Goal: Task Accomplishment & Management: Complete application form

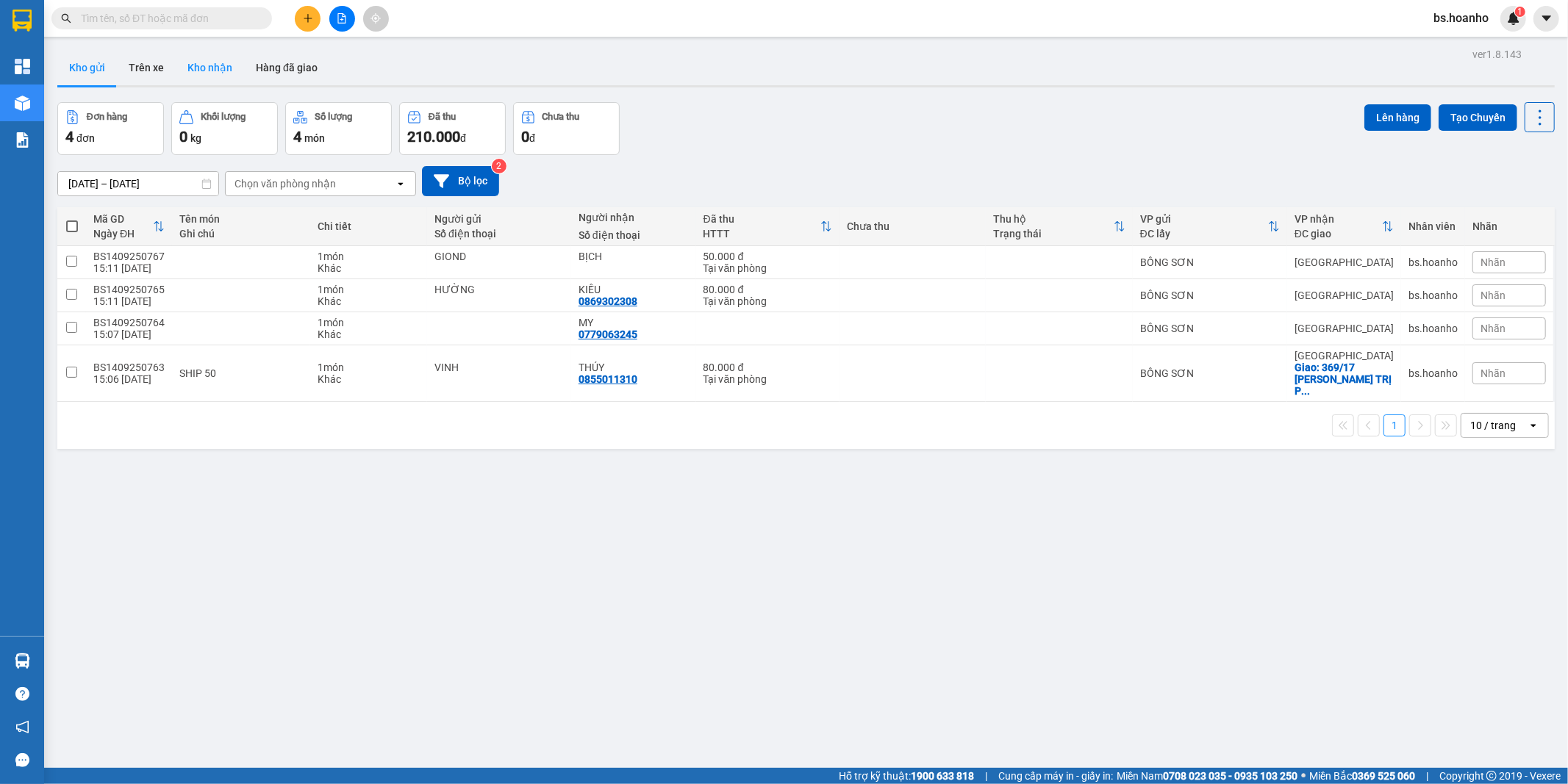
click at [216, 69] on button "Kho nhận" at bounding box center [210, 68] width 68 height 35
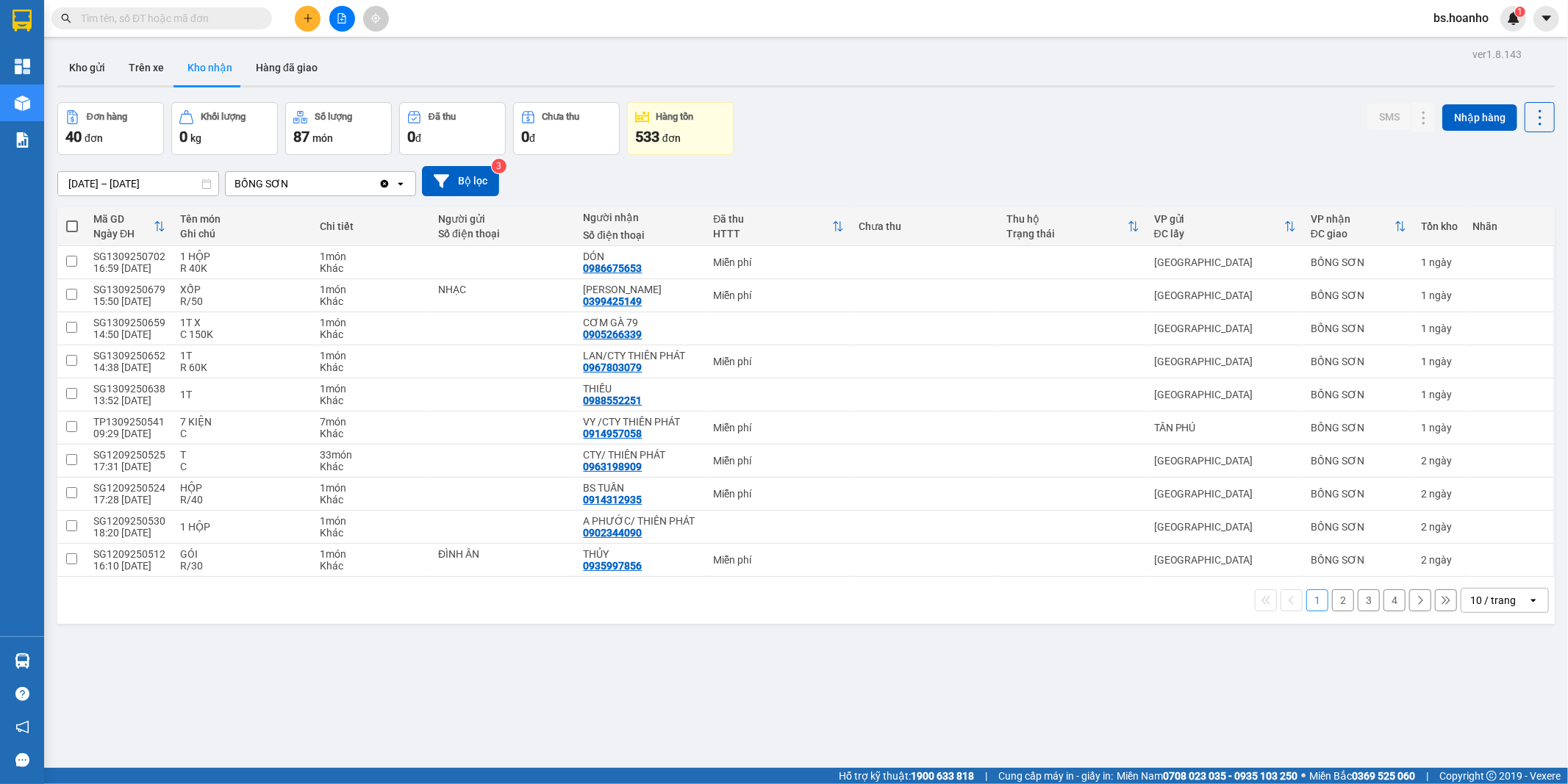
click at [406, 180] on icon "open" at bounding box center [400, 184] width 12 height 12
click at [316, 193] on div "BỒNG SƠN" at bounding box center [302, 184] width 153 height 24
click at [340, 16] on icon "file-add" at bounding box center [341, 18] width 10 height 10
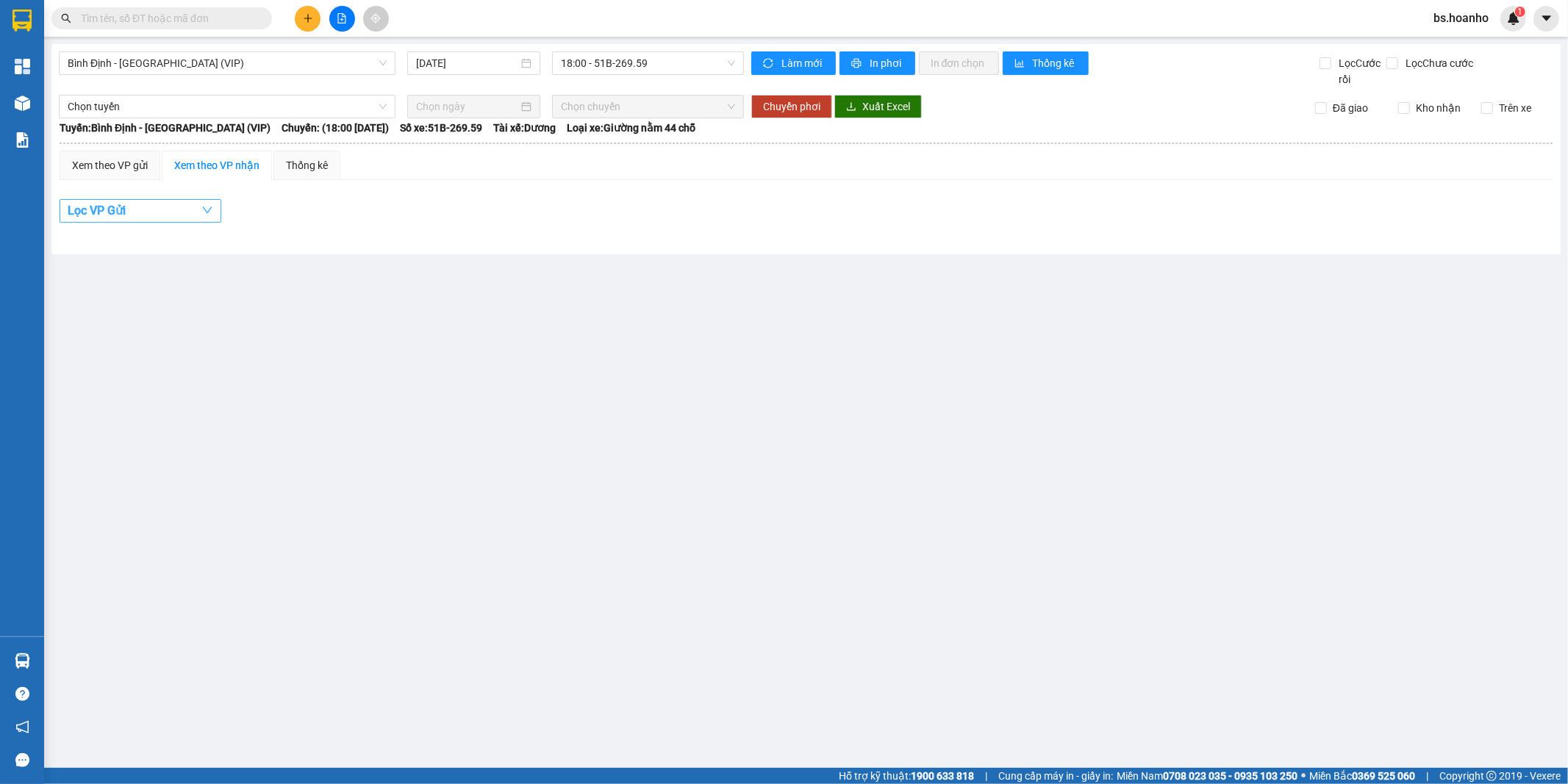
click at [156, 213] on button "Lọc VP Gửi" at bounding box center [141, 210] width 161 height 24
click at [91, 296] on span "BỒNG SƠN" at bounding box center [115, 296] width 65 height 21
click at [83, 296] on input "BỒNG SƠN" at bounding box center [77, 296] width 12 height 12
checkbox input "true"
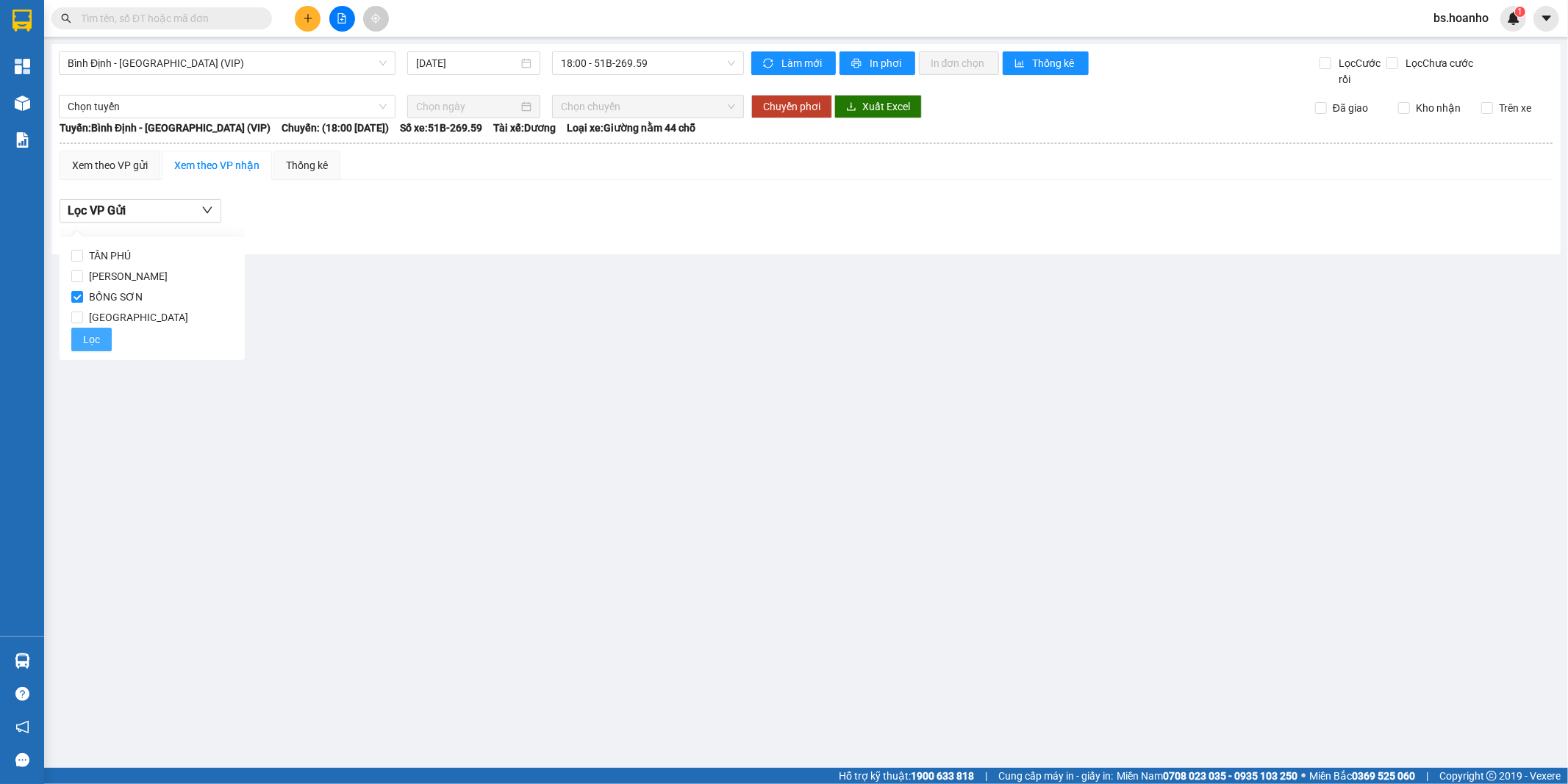
click at [94, 338] on span "Lọc" at bounding box center [91, 339] width 17 height 16
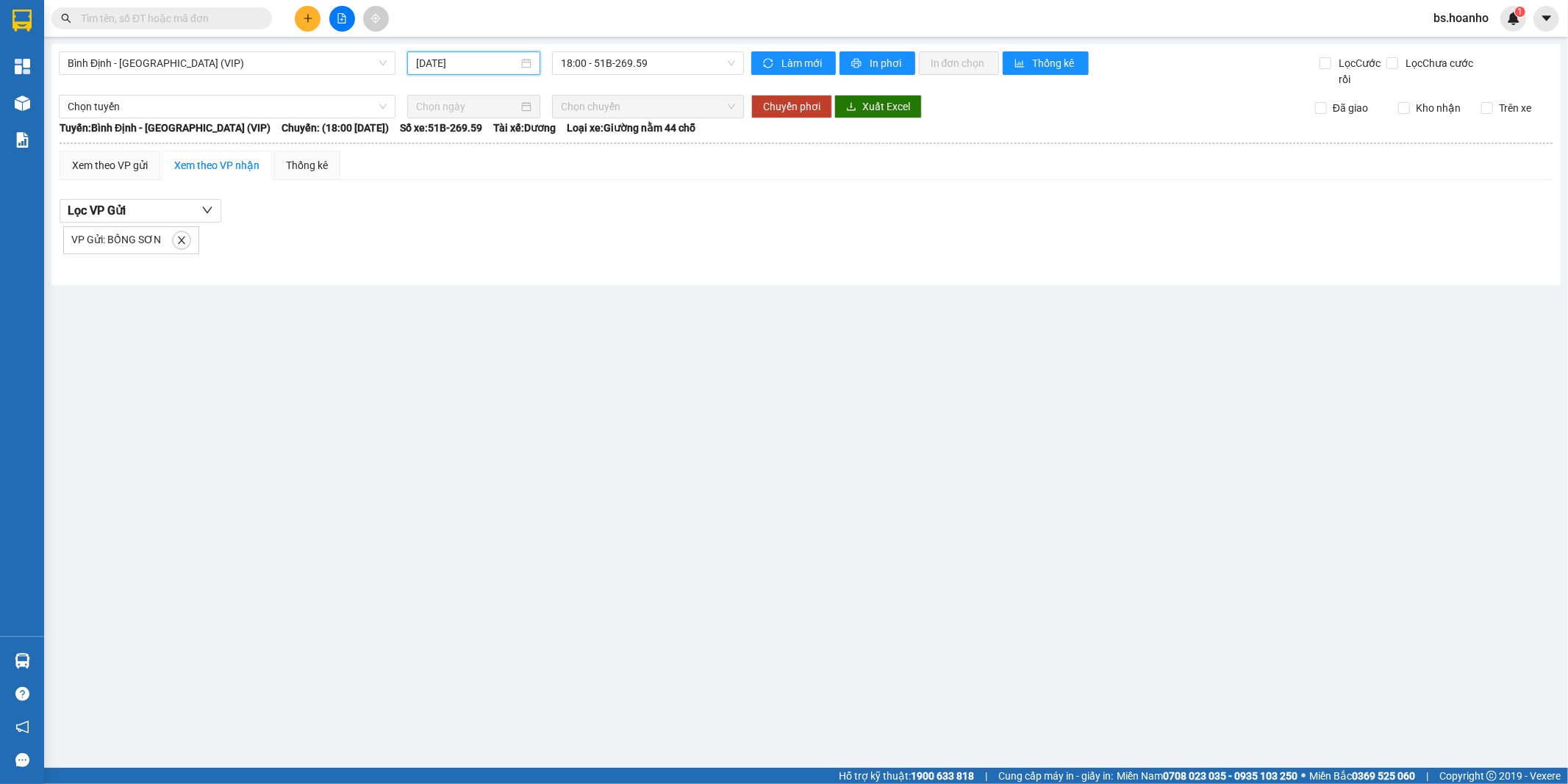
click at [502, 59] on input "14/09/2025" at bounding box center [467, 63] width 102 height 16
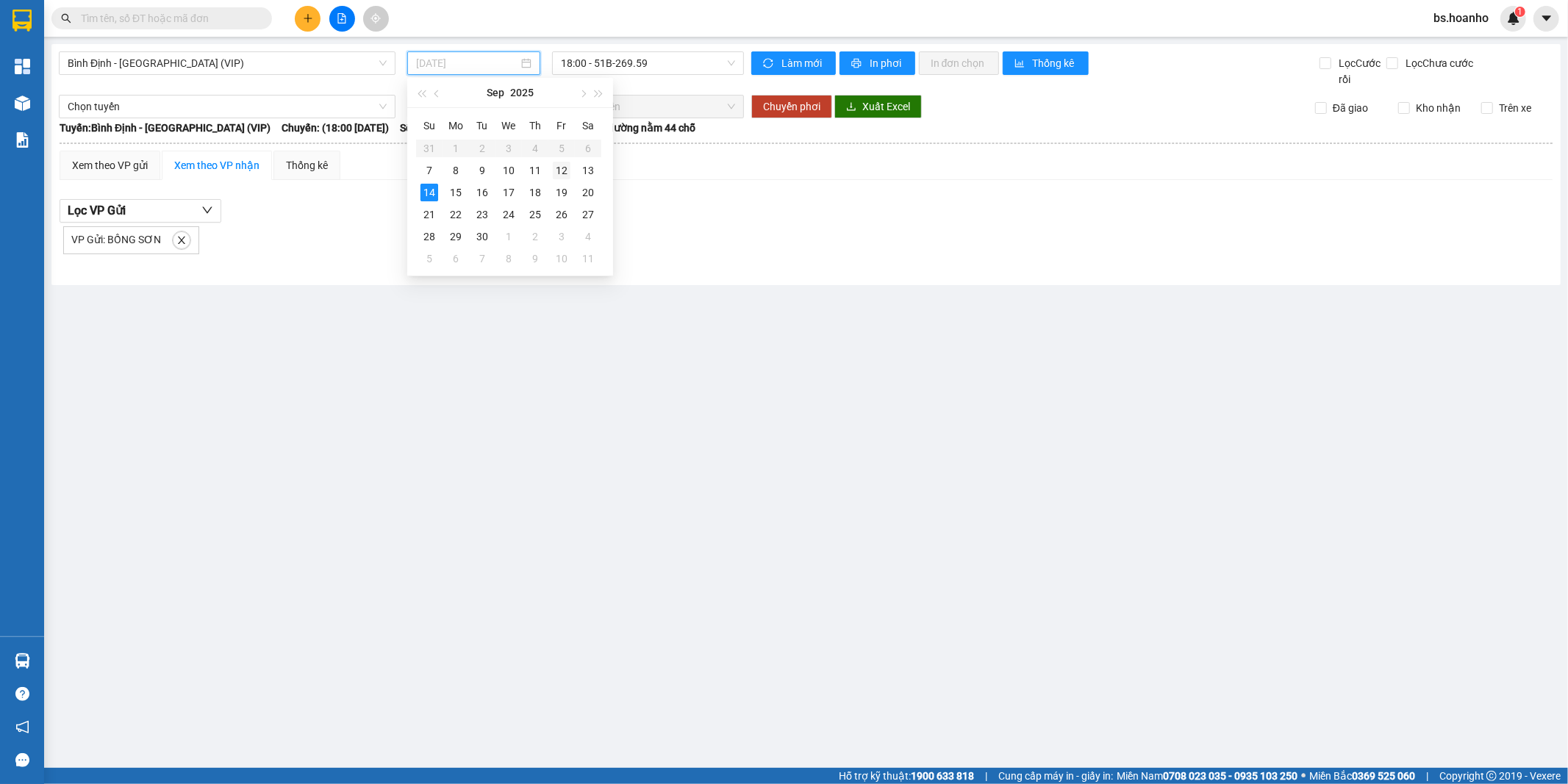
click at [561, 172] on div "12" at bounding box center [562, 170] width 18 height 18
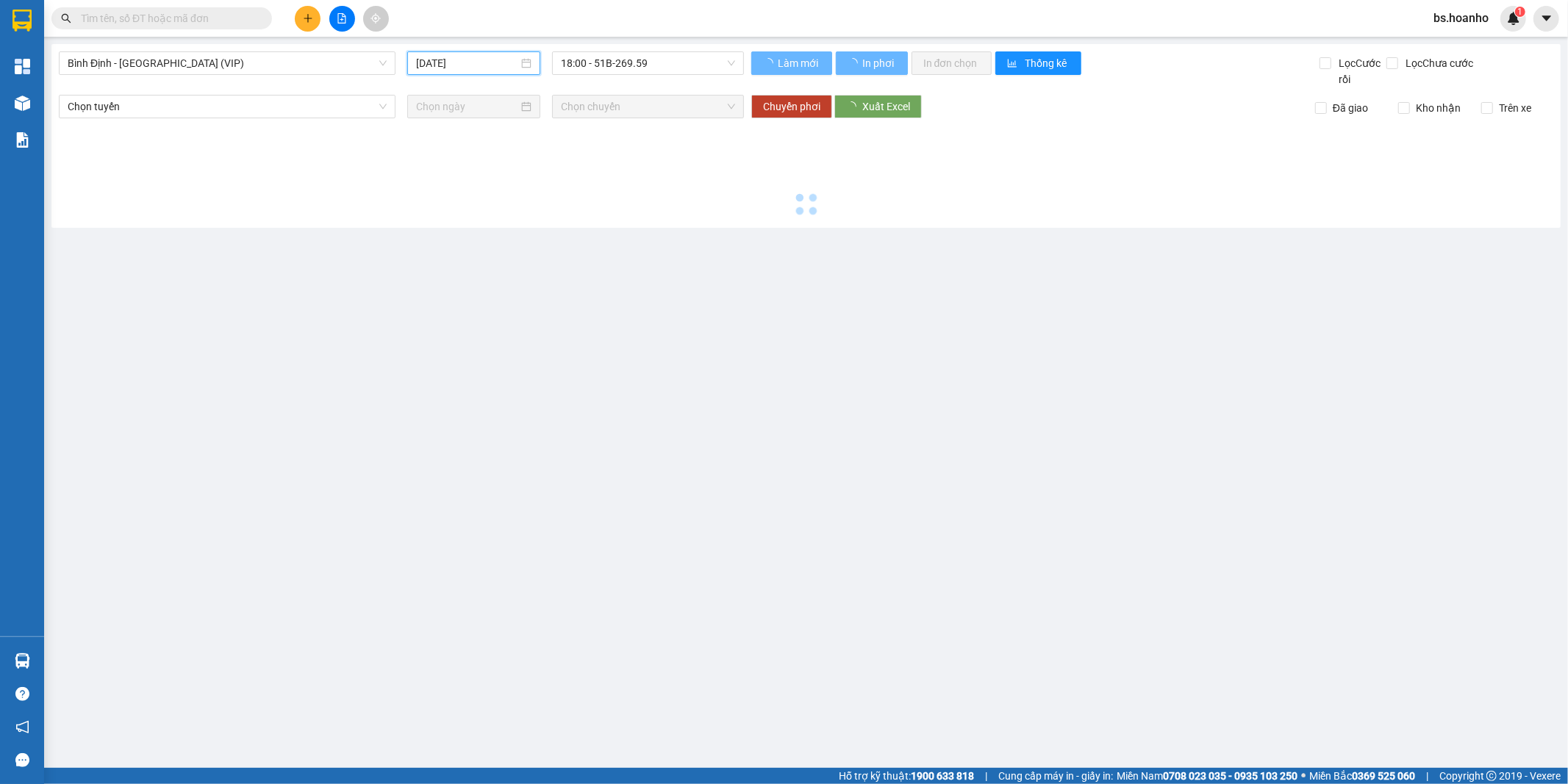
type input "12/09/2025"
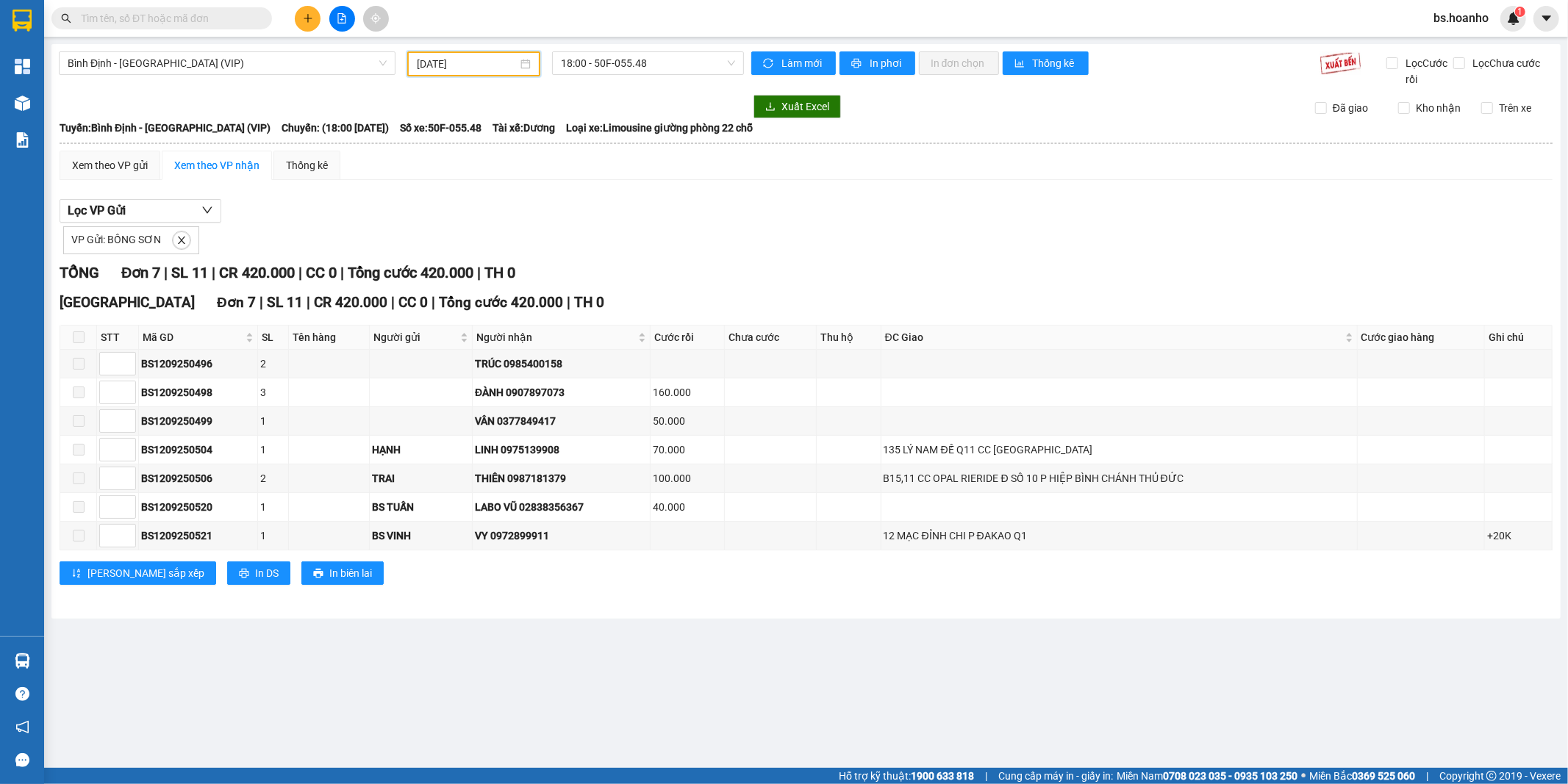
click at [306, 12] on button at bounding box center [307, 18] width 25 height 25
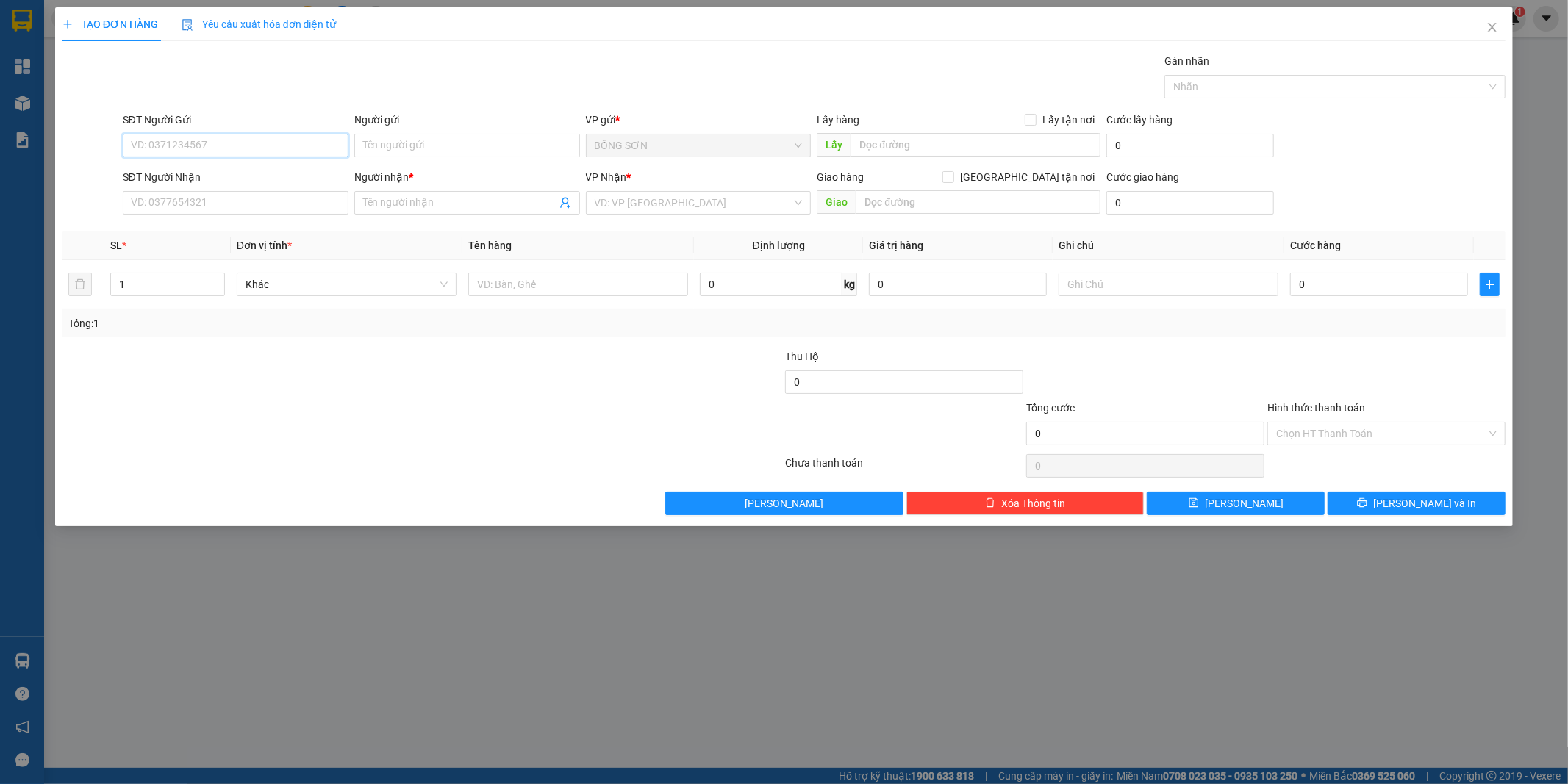
click at [274, 147] on input "SĐT Người Gửi" at bounding box center [236, 145] width 226 height 24
click at [1503, 35] on span "Close" at bounding box center [1493, 28] width 41 height 41
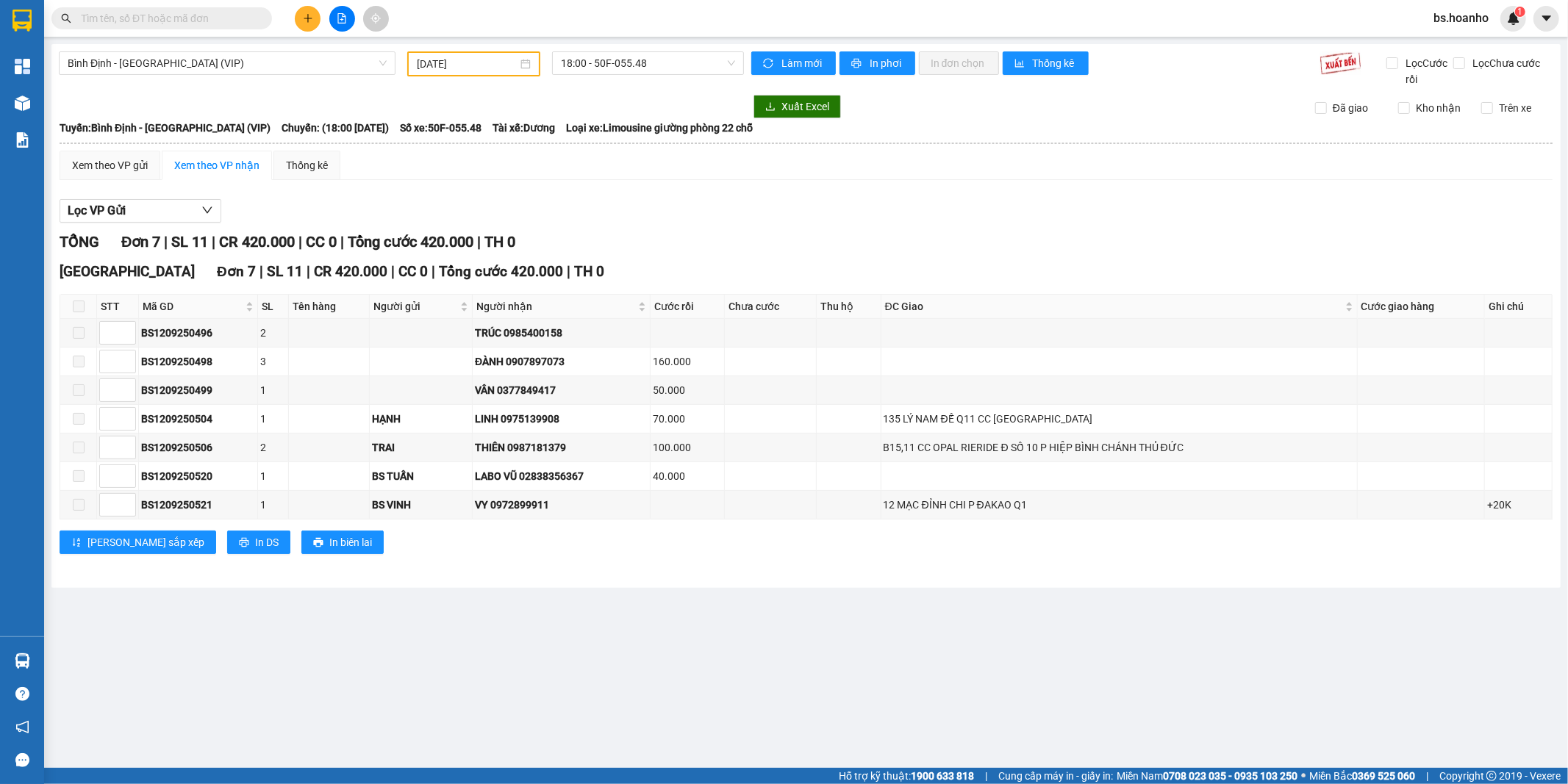
click at [315, 26] on button at bounding box center [307, 18] width 25 height 25
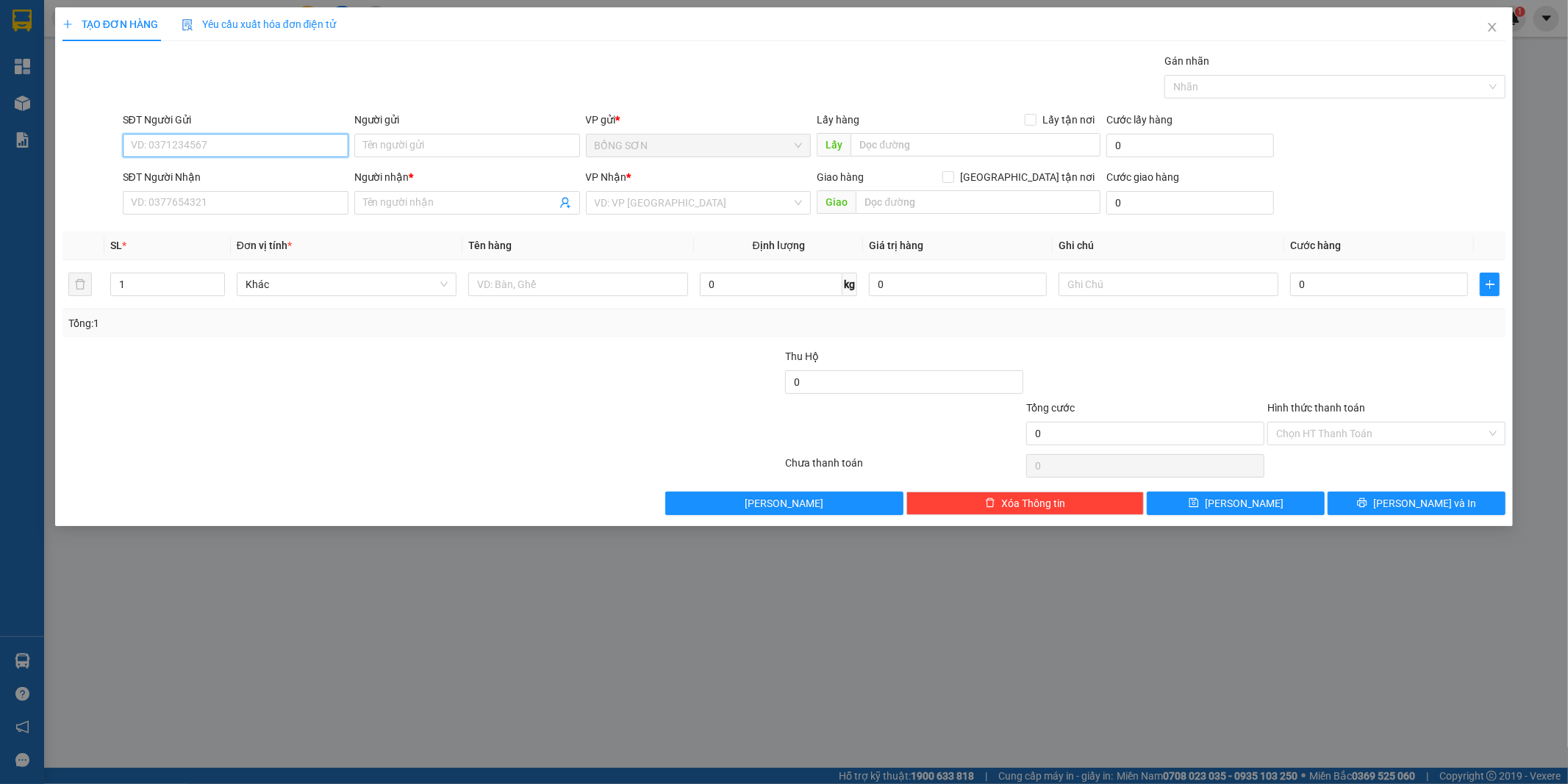
drag, startPoint x: 245, startPoint y: 147, endPoint x: 232, endPoint y: 98, distance: 50.7
click at [244, 150] on input "SĐT Người Gửi" at bounding box center [236, 145] width 226 height 24
click at [233, 135] on input "SĐT Người Gửi" at bounding box center [236, 145] width 226 height 24
click at [428, 144] on input "Người gửi" at bounding box center [467, 145] width 226 height 24
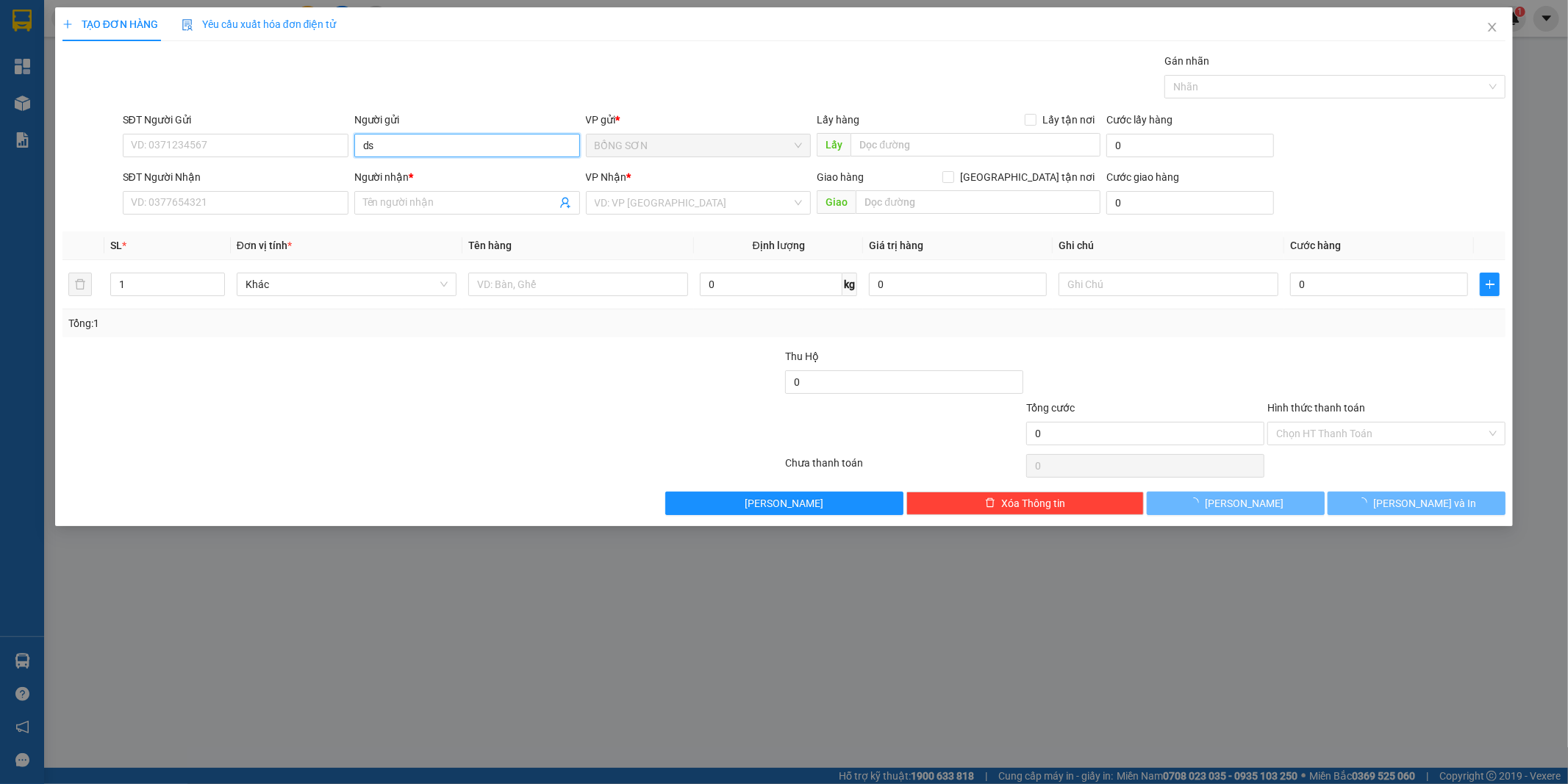
type input "d"
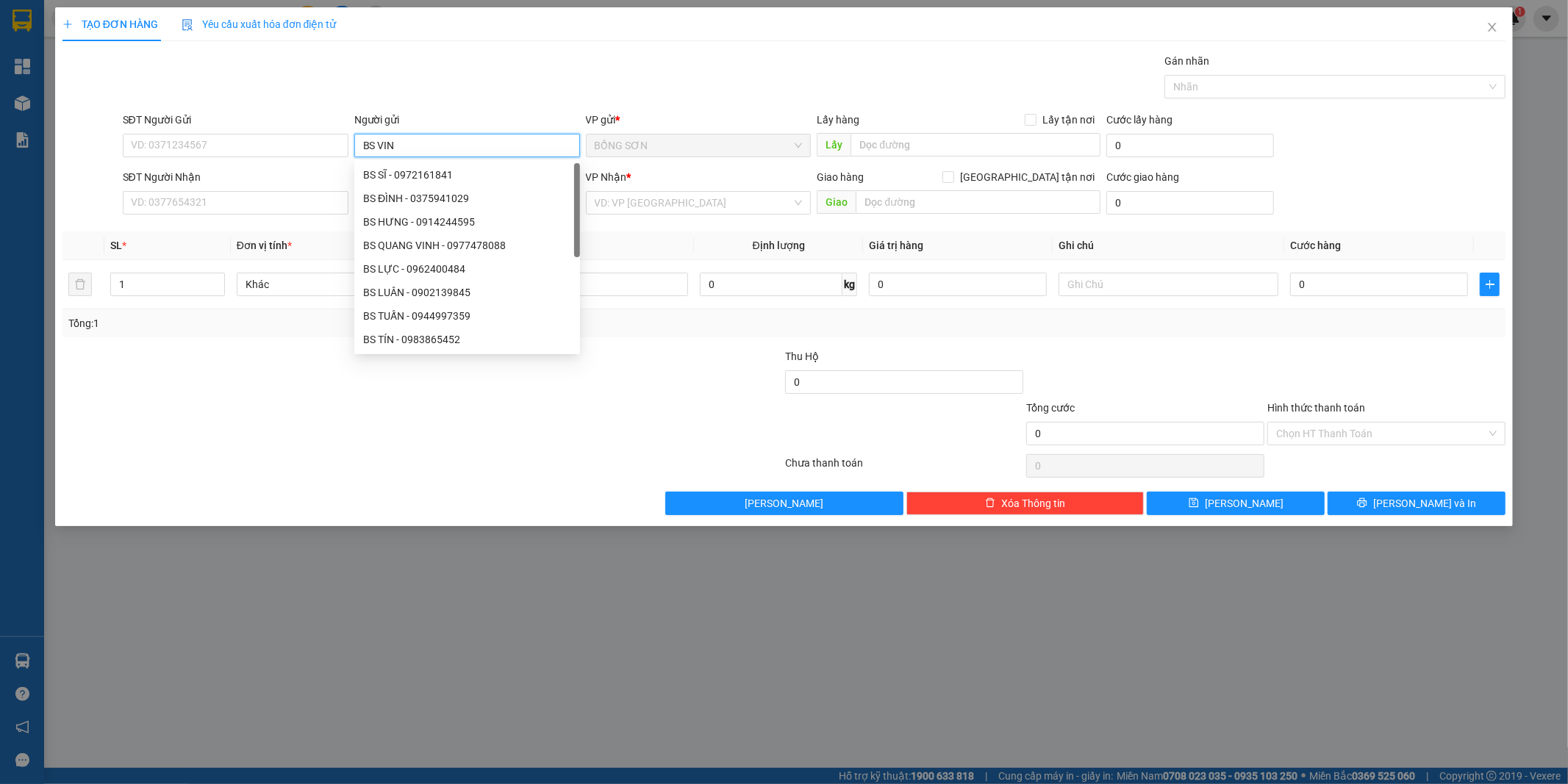
type input "BS VINH"
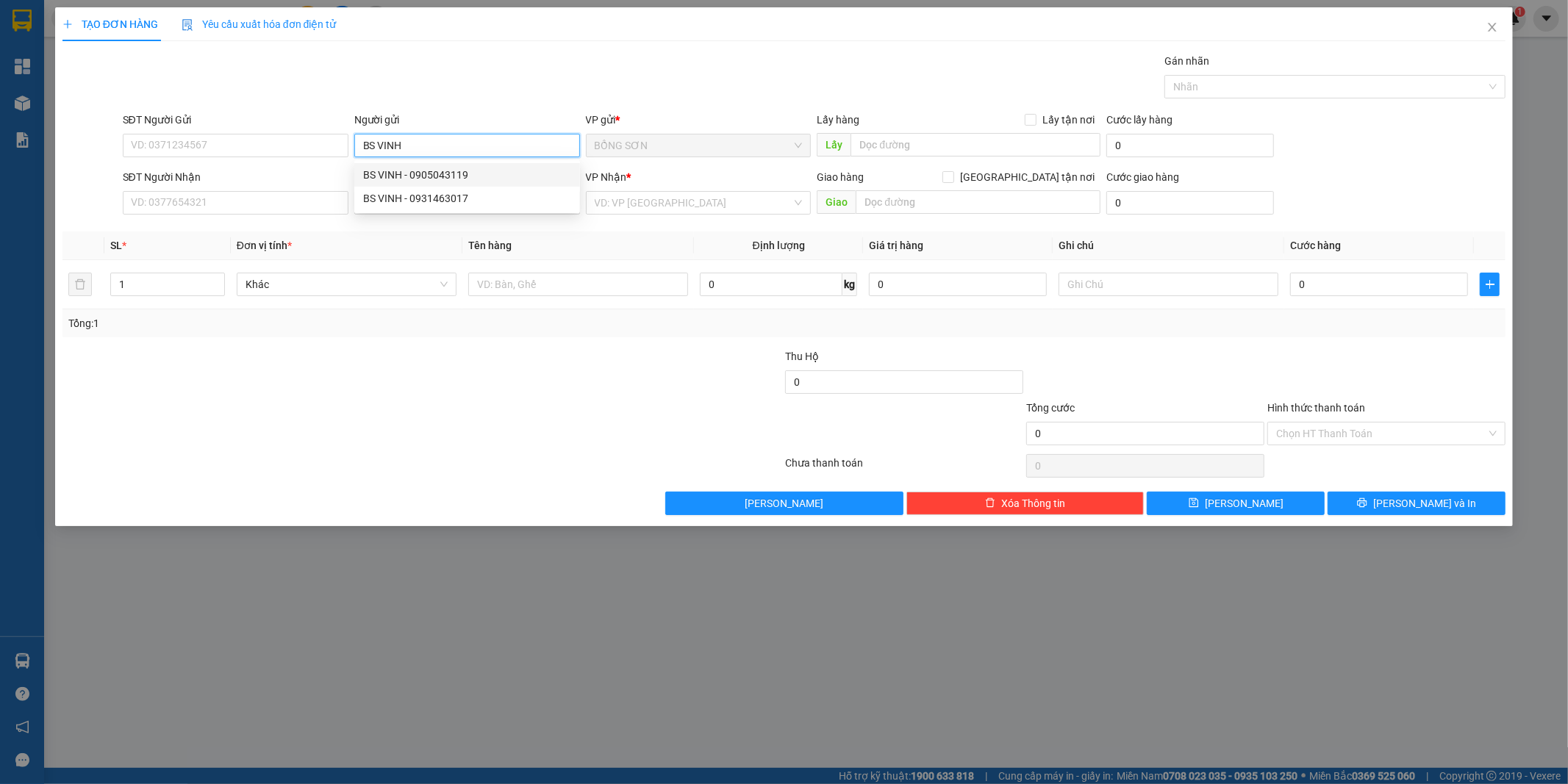
click at [475, 173] on div "BS VINH - 0905043119" at bounding box center [467, 174] width 208 height 16
type input "0905043119"
type input "BS VINH"
click at [436, 203] on input "Người nhận *" at bounding box center [460, 203] width 194 height 16
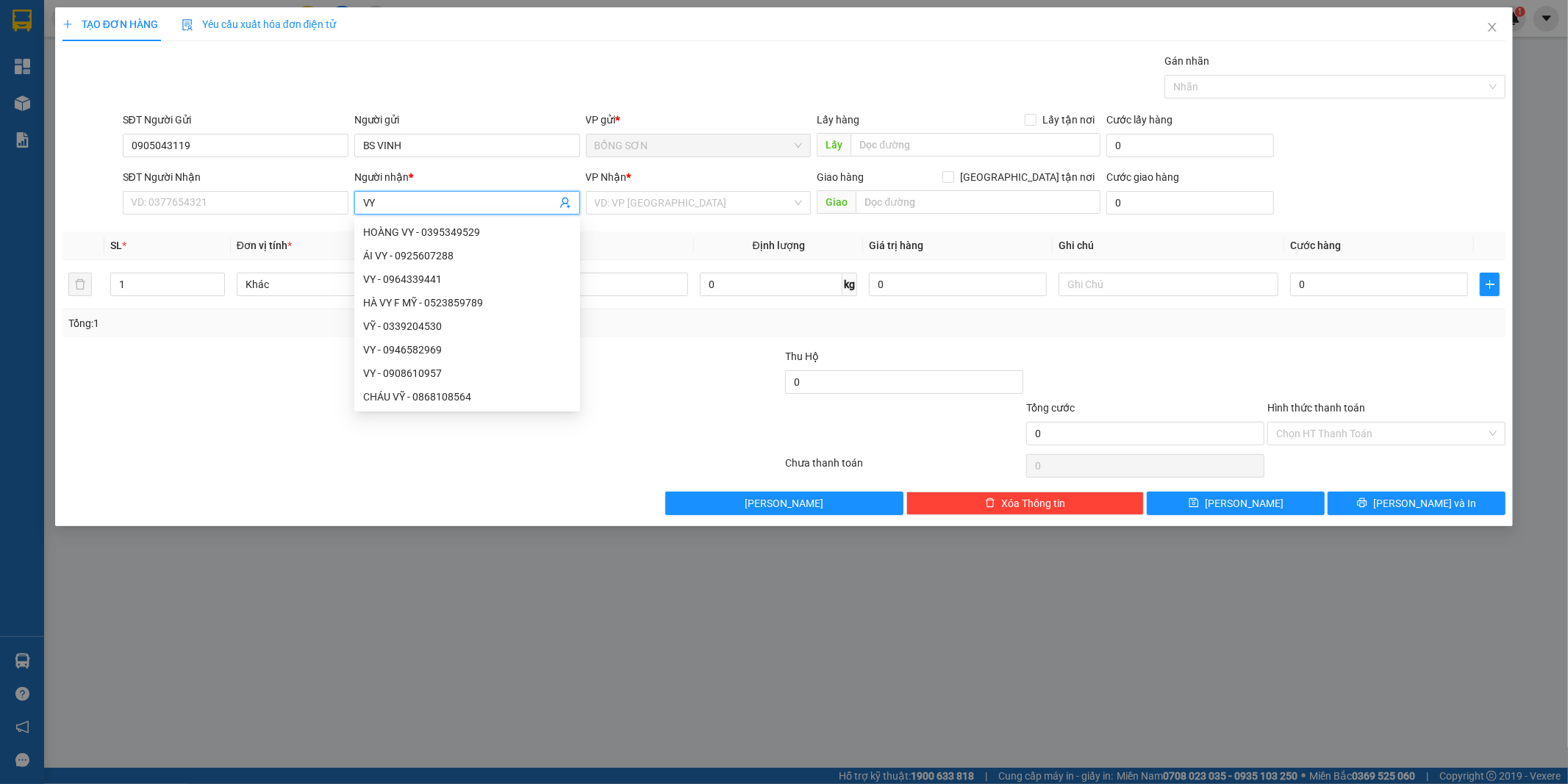
type input "V"
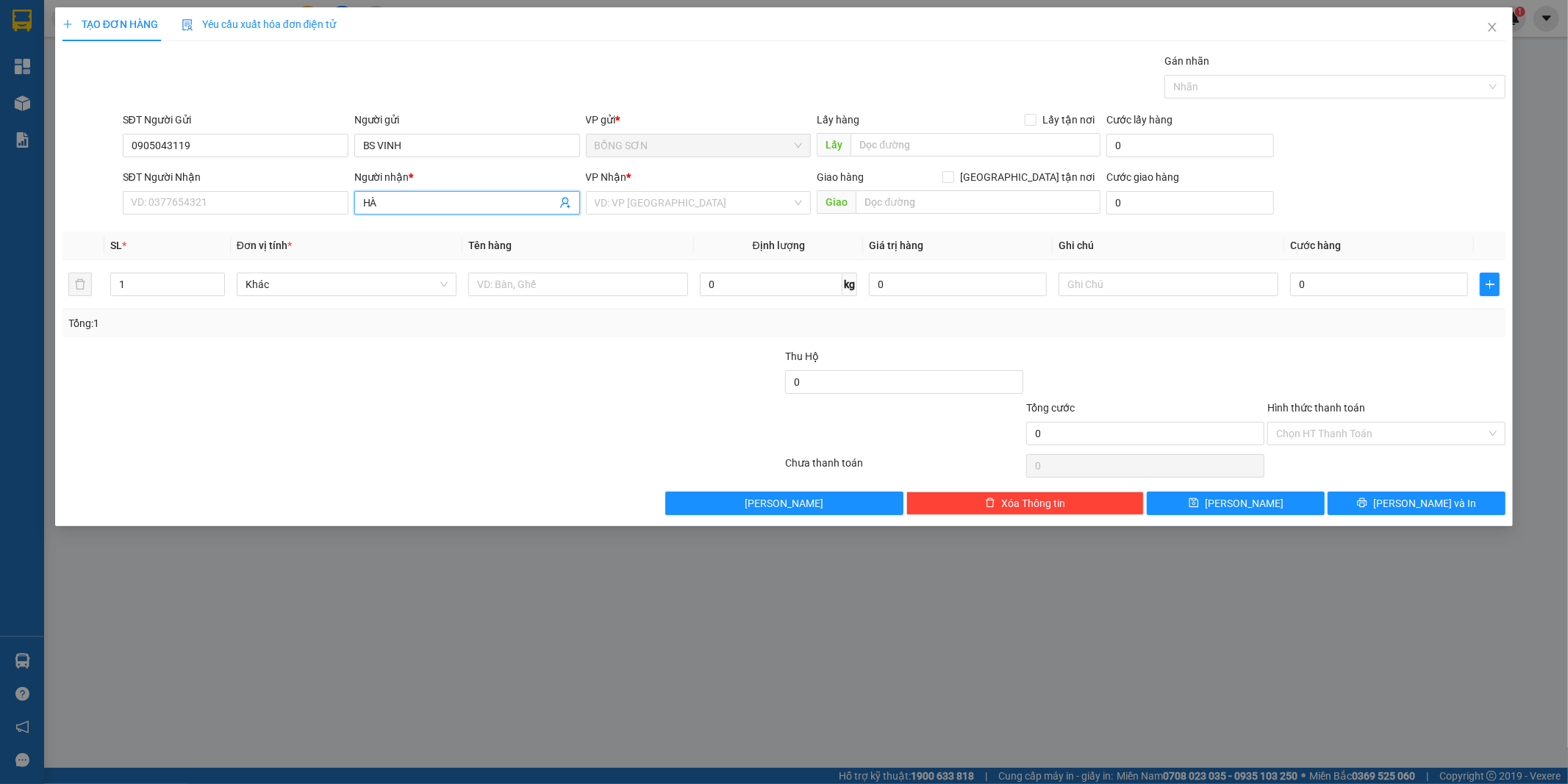
type input "H"
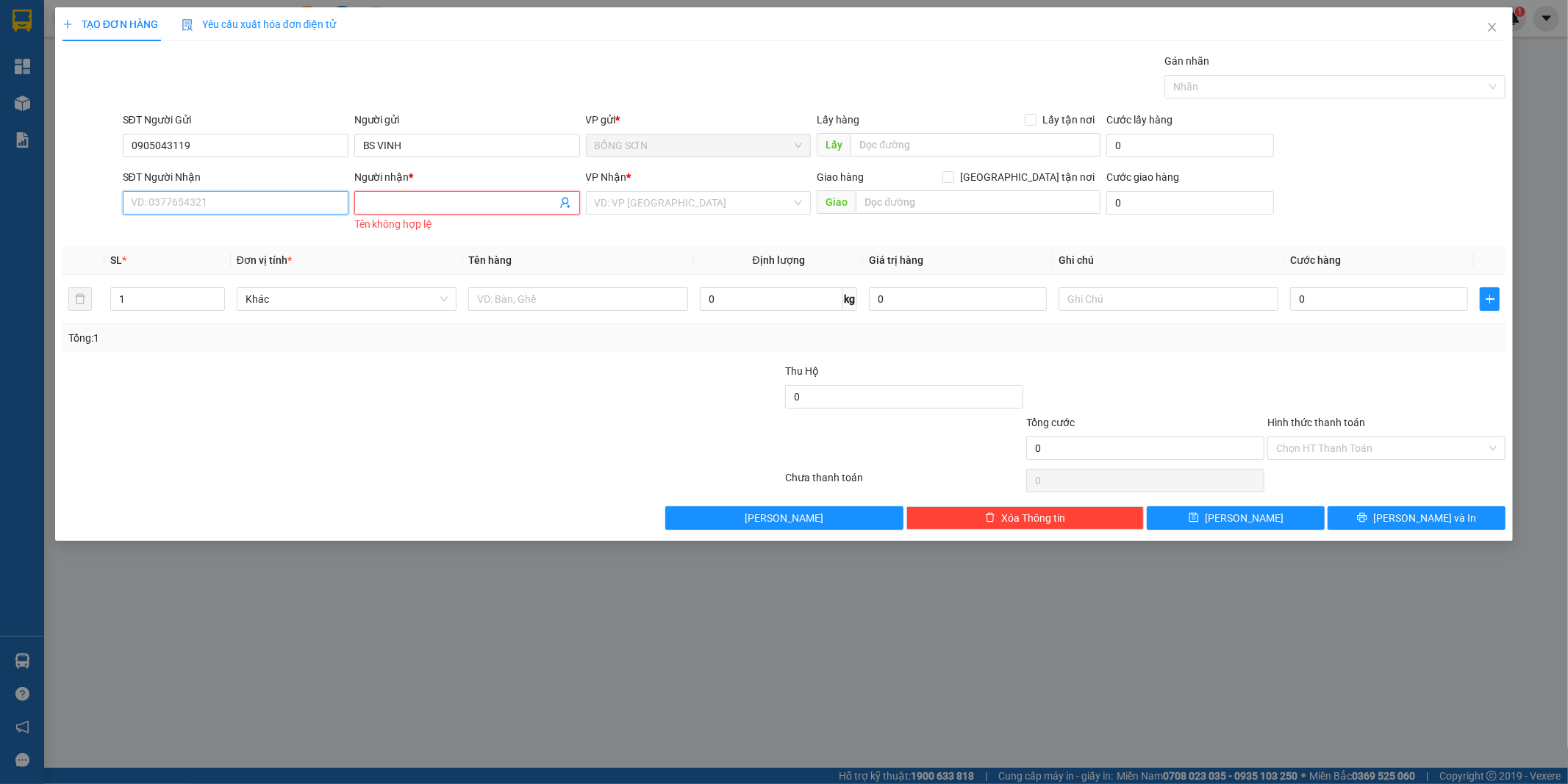
click at [302, 209] on input "SĐT Người Nhận" at bounding box center [236, 203] width 226 height 24
click at [291, 230] on div "0972899911 - VY" at bounding box center [235, 232] width 208 height 16
type input "0972899911"
type input "VY"
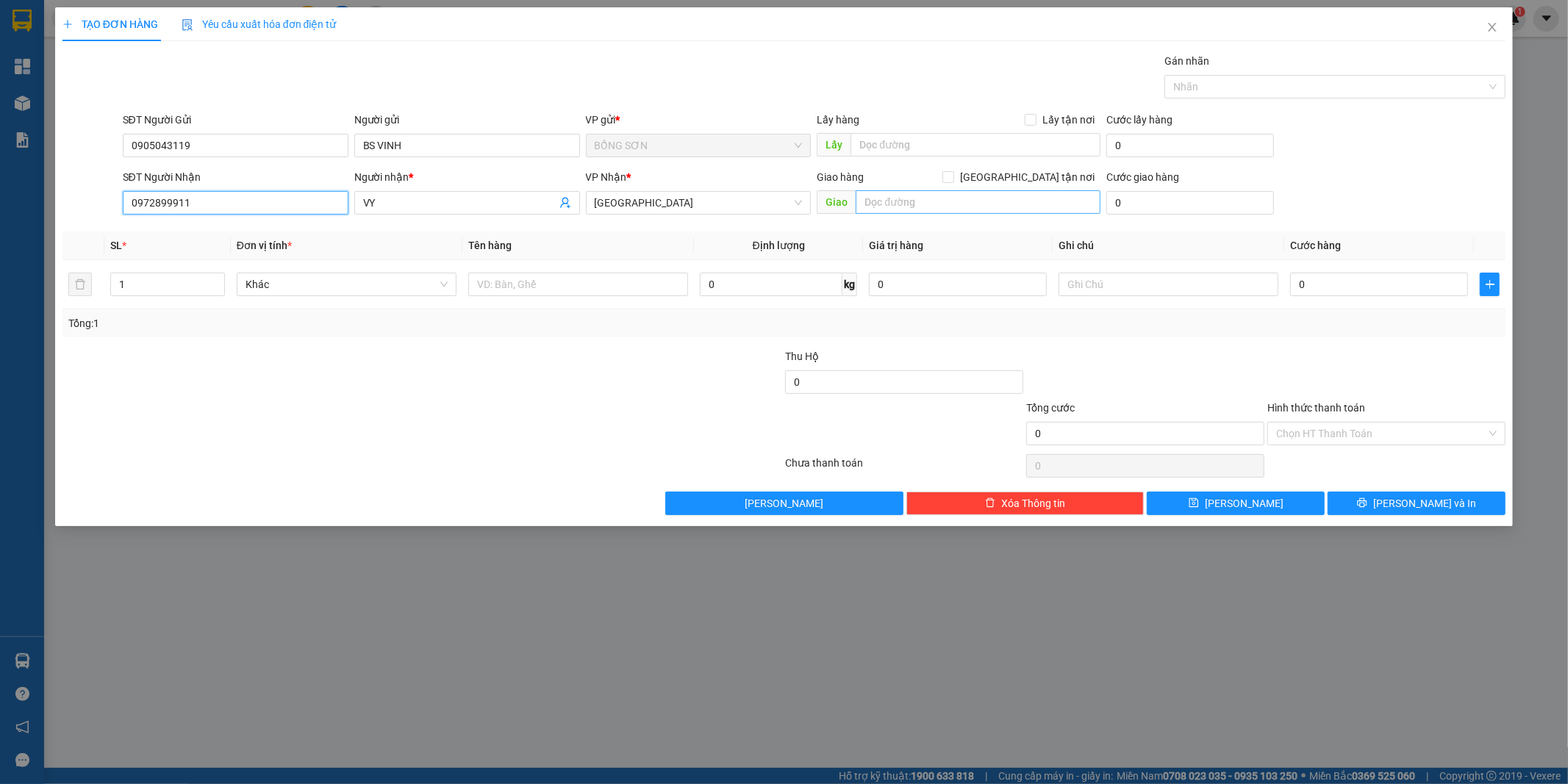
type input "0972899911"
click at [965, 194] on input "text" at bounding box center [978, 202] width 245 height 24
type input "12 MẠC ĐỈNH CHI P.ĐA KAO"
click at [807, 644] on div "TẠO ĐƠN HÀNG Yêu cầu xuất hóa đơn điện tử Transit Pickup Surcharge Ids Transit …" at bounding box center [784, 392] width 1568 height 784
click at [844, 509] on button "Lưu nháp" at bounding box center [784, 503] width 238 height 24
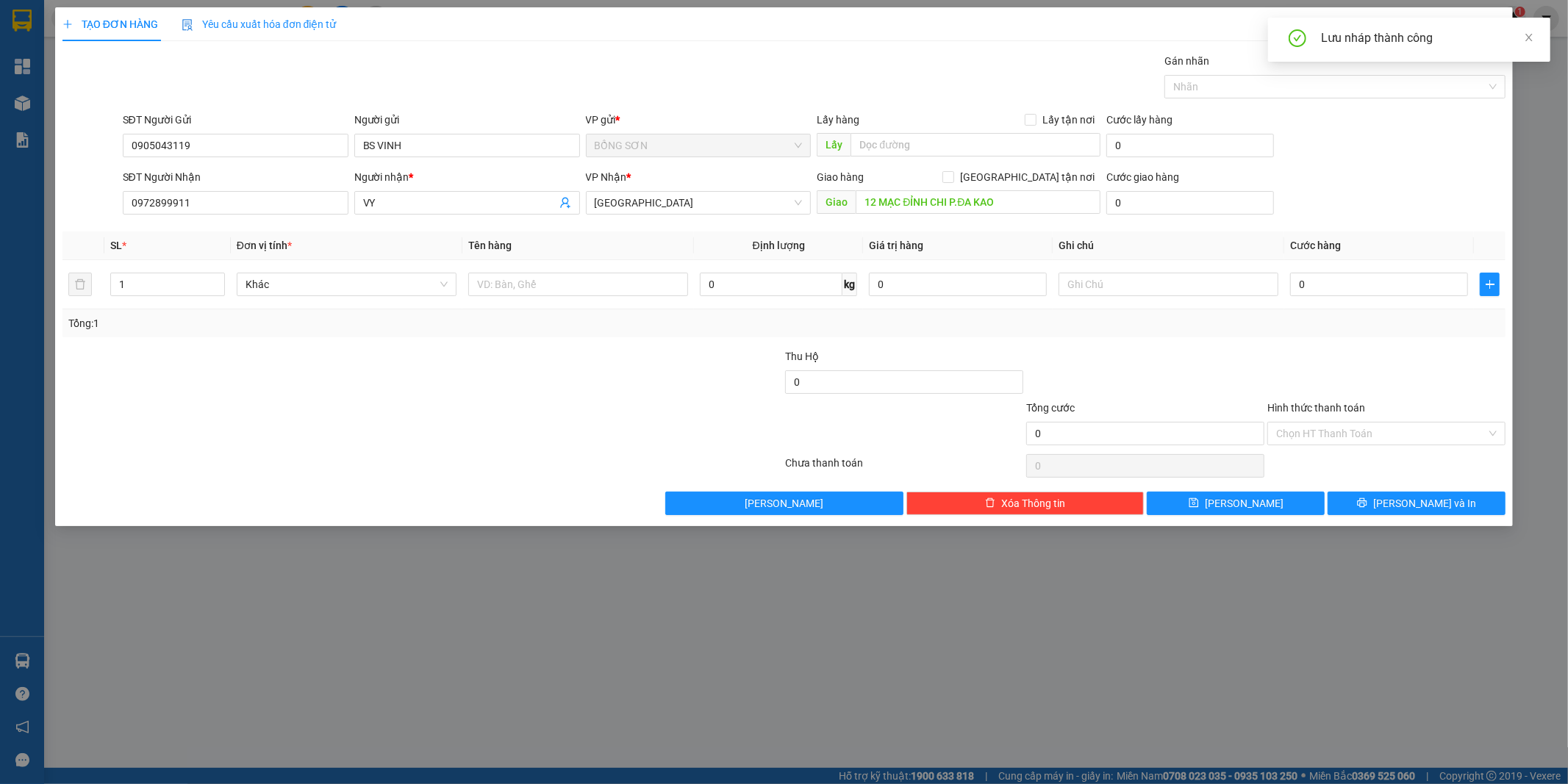
click at [1387, 164] on form "SĐT Người Gửi 0905043119 Người gửi BS VINH VP gửi * BỒNG SƠN Lấy hàng Lấy tận n…" at bounding box center [784, 166] width 1444 height 109
click at [1559, 156] on div "TẠO ĐƠN HÀNG Yêu cầu xuất hóa đơn điện tử Transit Pickup Surcharge Ids Transit …" at bounding box center [784, 392] width 1568 height 784
click at [1541, 211] on div "TẠO ĐƠN HÀNG Yêu cầu xuất hóa đơn điện tử Transit Pickup Surcharge Ids Transit …" at bounding box center [784, 392] width 1568 height 784
click at [1487, 30] on icon "close" at bounding box center [1492, 27] width 12 height 12
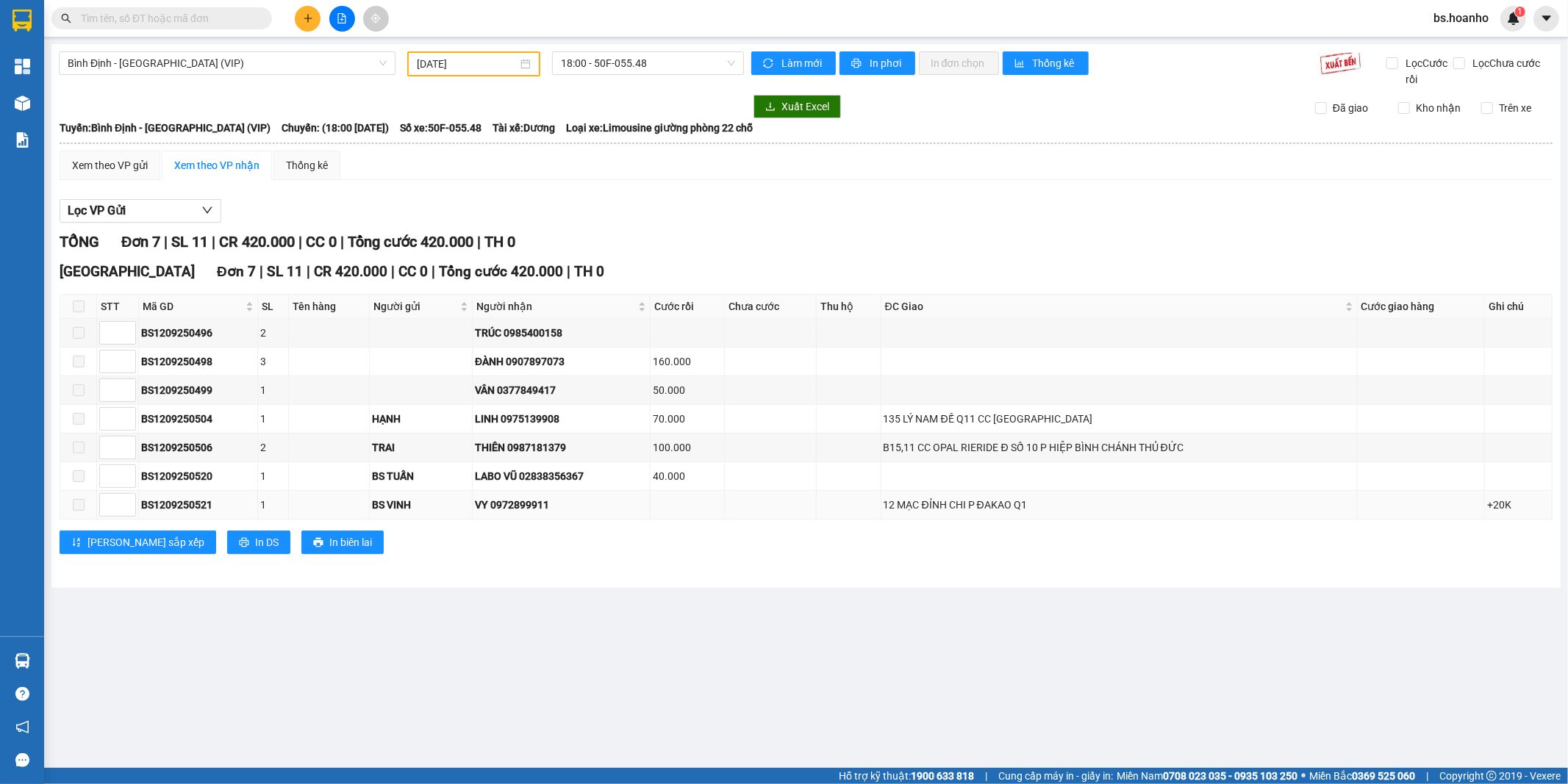
click at [548, 509] on div "VY 0972899911" at bounding box center [561, 504] width 173 height 16
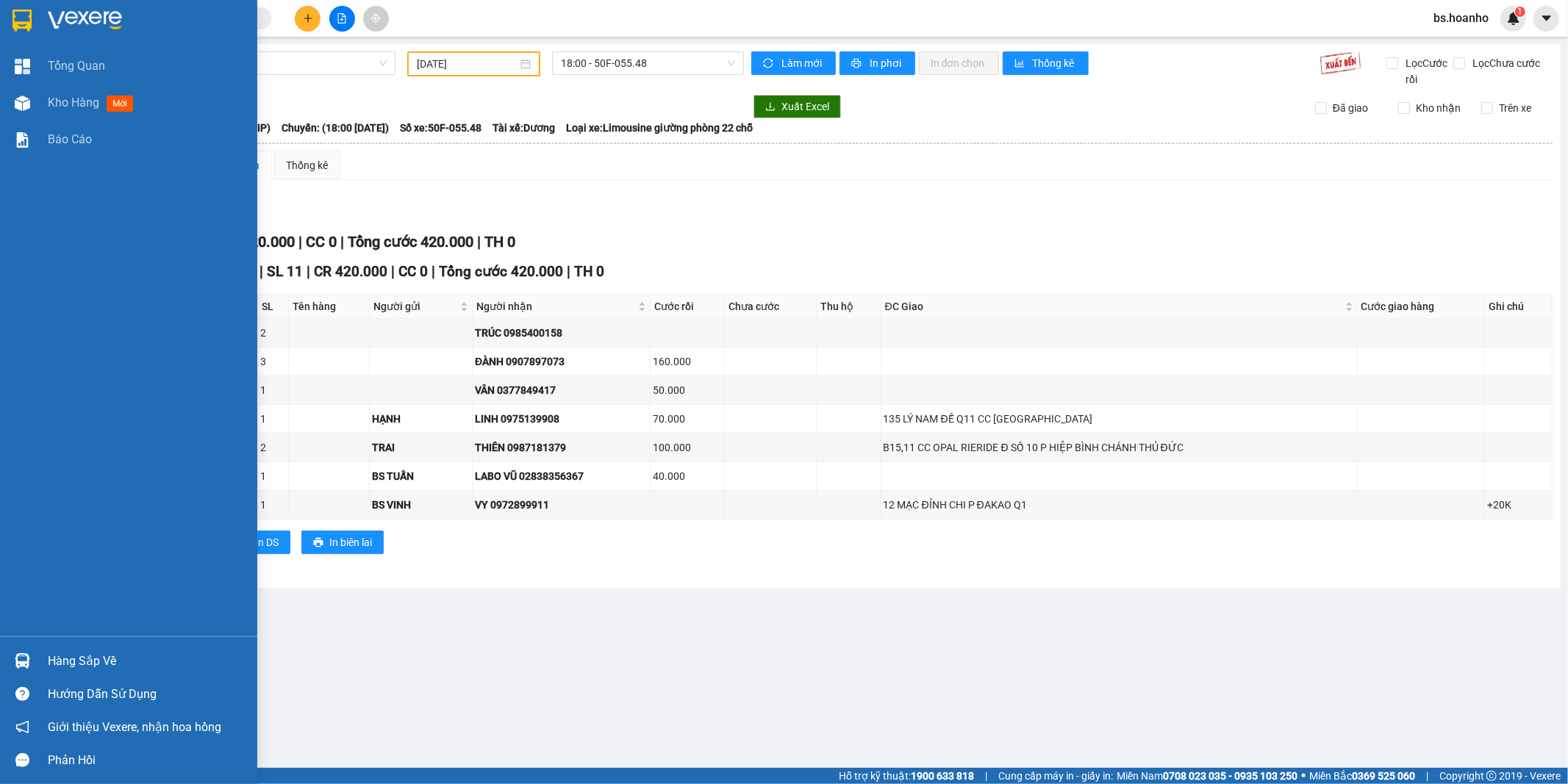
click at [99, 17] on img at bounding box center [85, 20] width 75 height 22
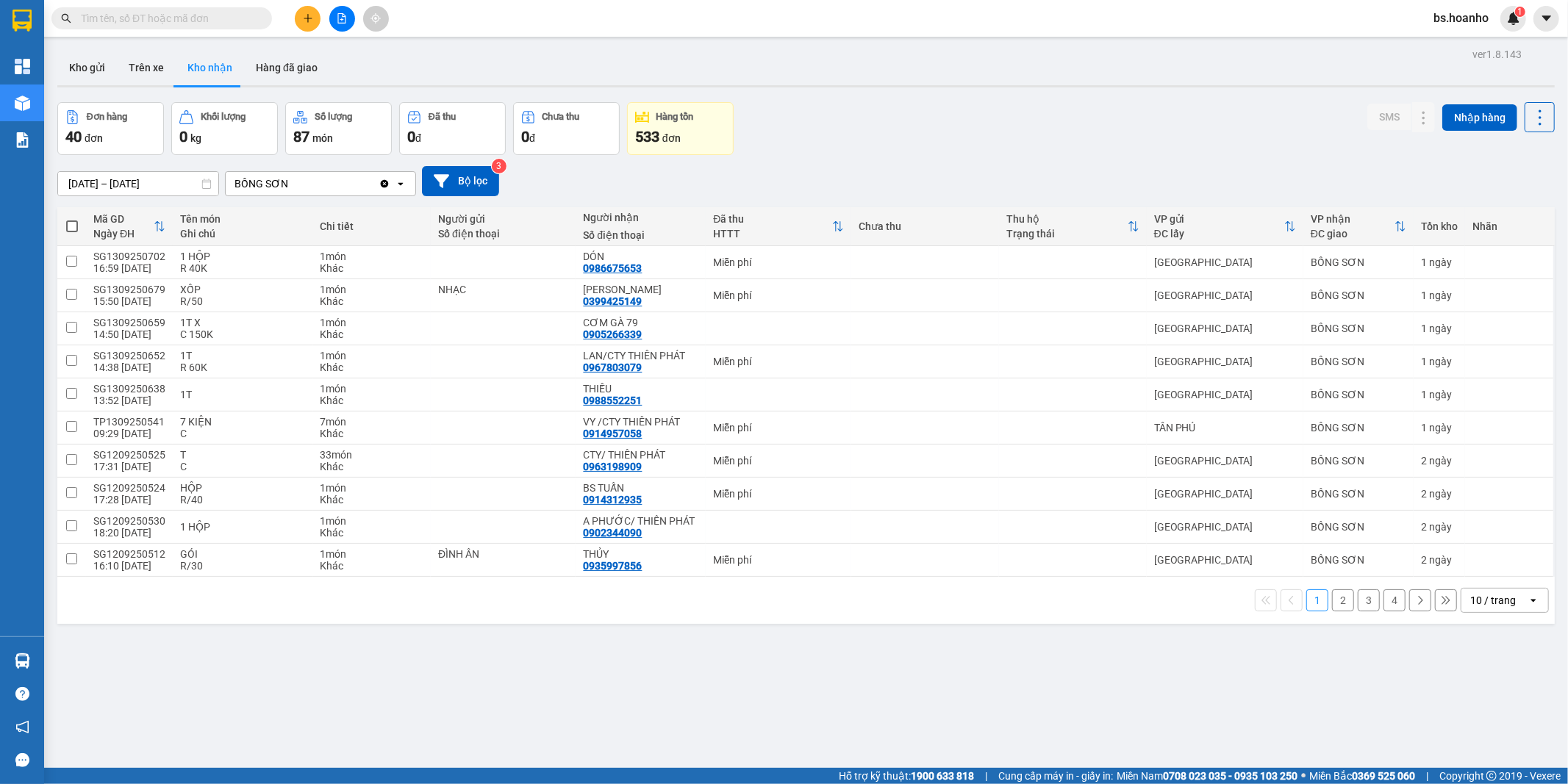
click at [144, 191] on div "ver 1.8.143 Kho gửi Trên xe Kho nhận Hàng đã giao Đơn hàng 40 đơn Khối lượng 0 …" at bounding box center [806, 435] width 1509 height 784
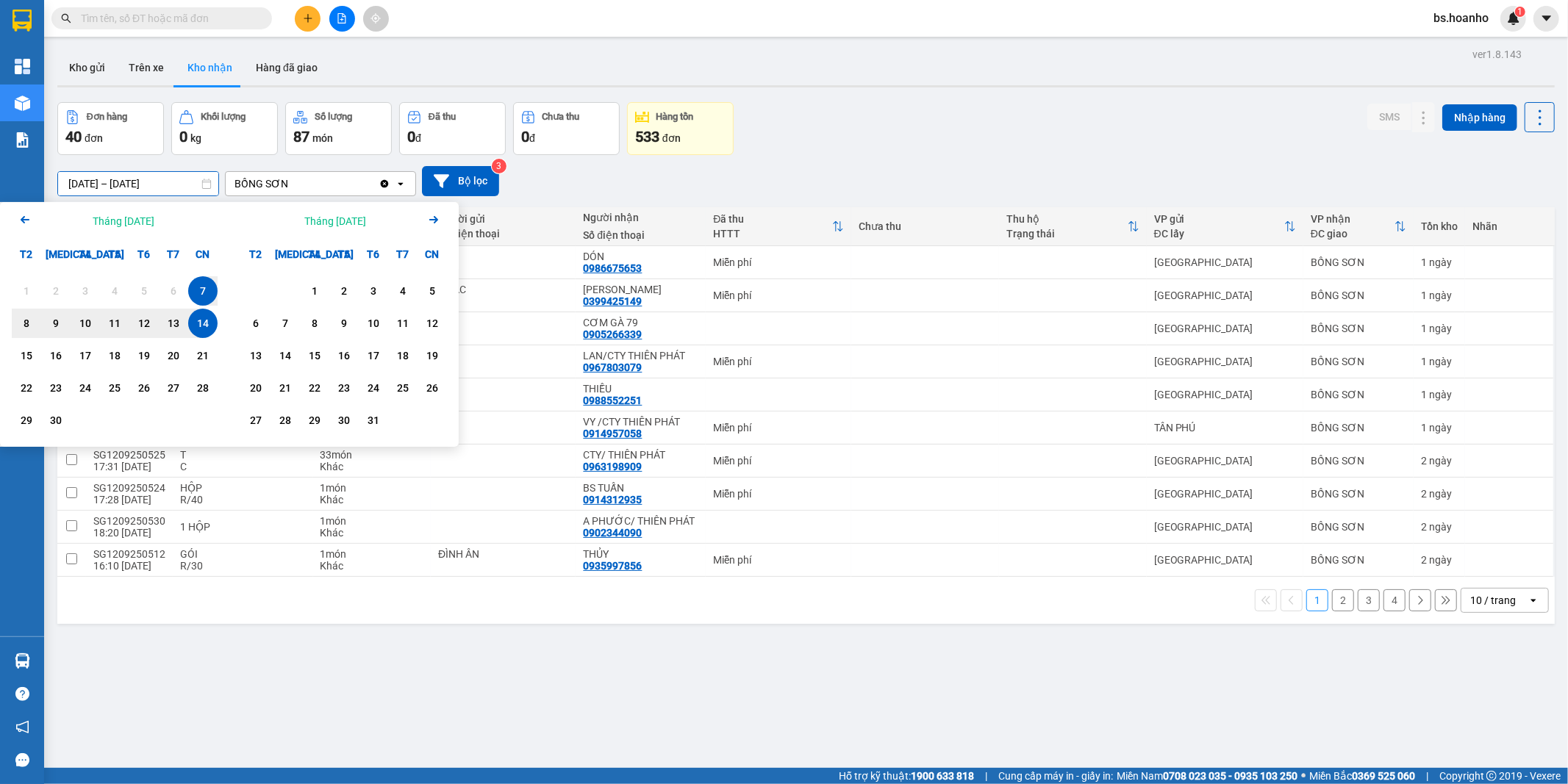
click at [204, 328] on div "14" at bounding box center [203, 323] width 21 height 18
click at [203, 328] on div "14" at bounding box center [203, 323] width 21 height 18
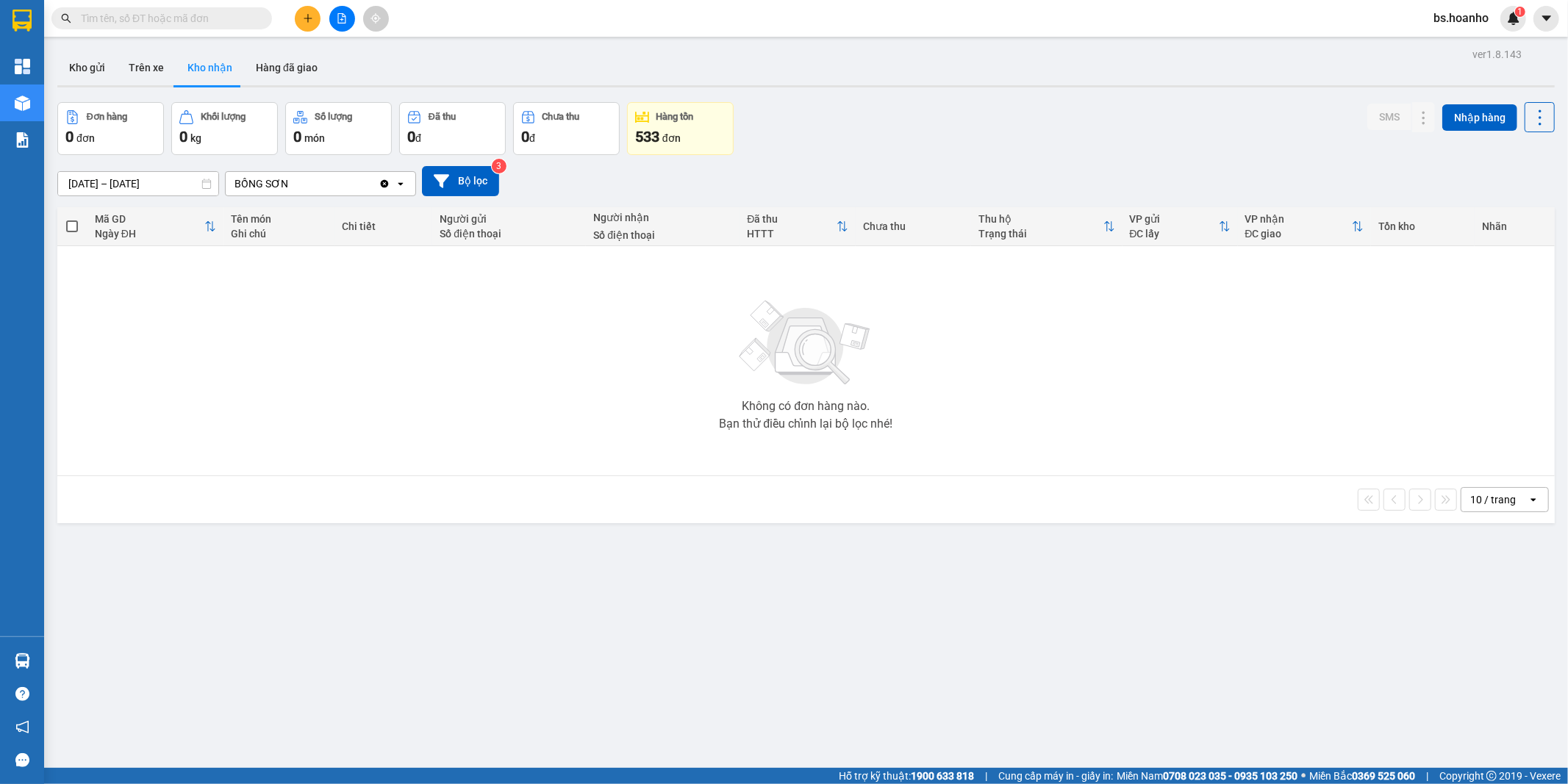
click at [148, 184] on input "14/09/2025 – 14/09/2025" at bounding box center [138, 184] width 161 height 24
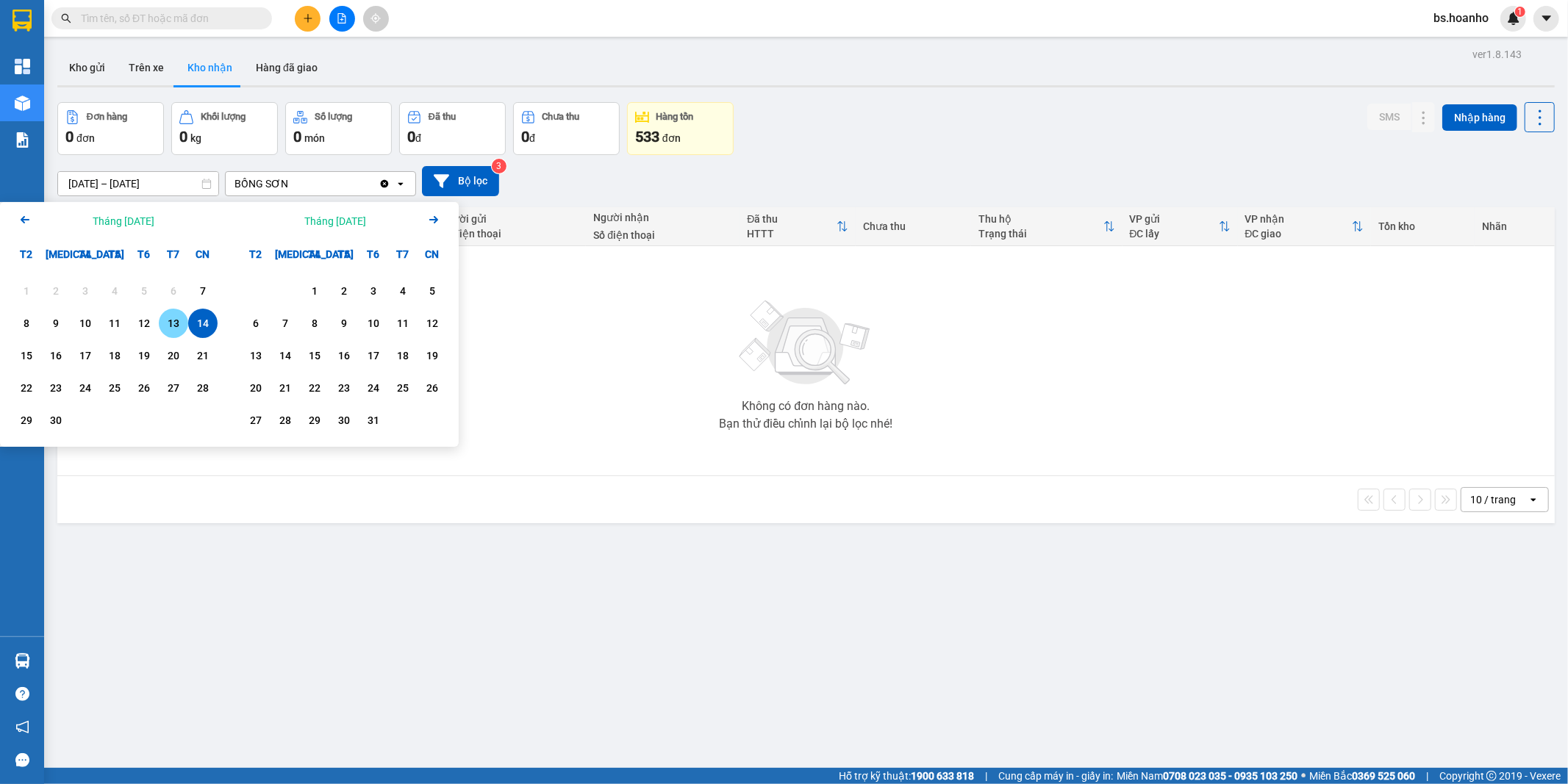
click at [167, 325] on div "13" at bounding box center [173, 323] width 21 height 18
type input "13/09/2025 – 13/09/2025"
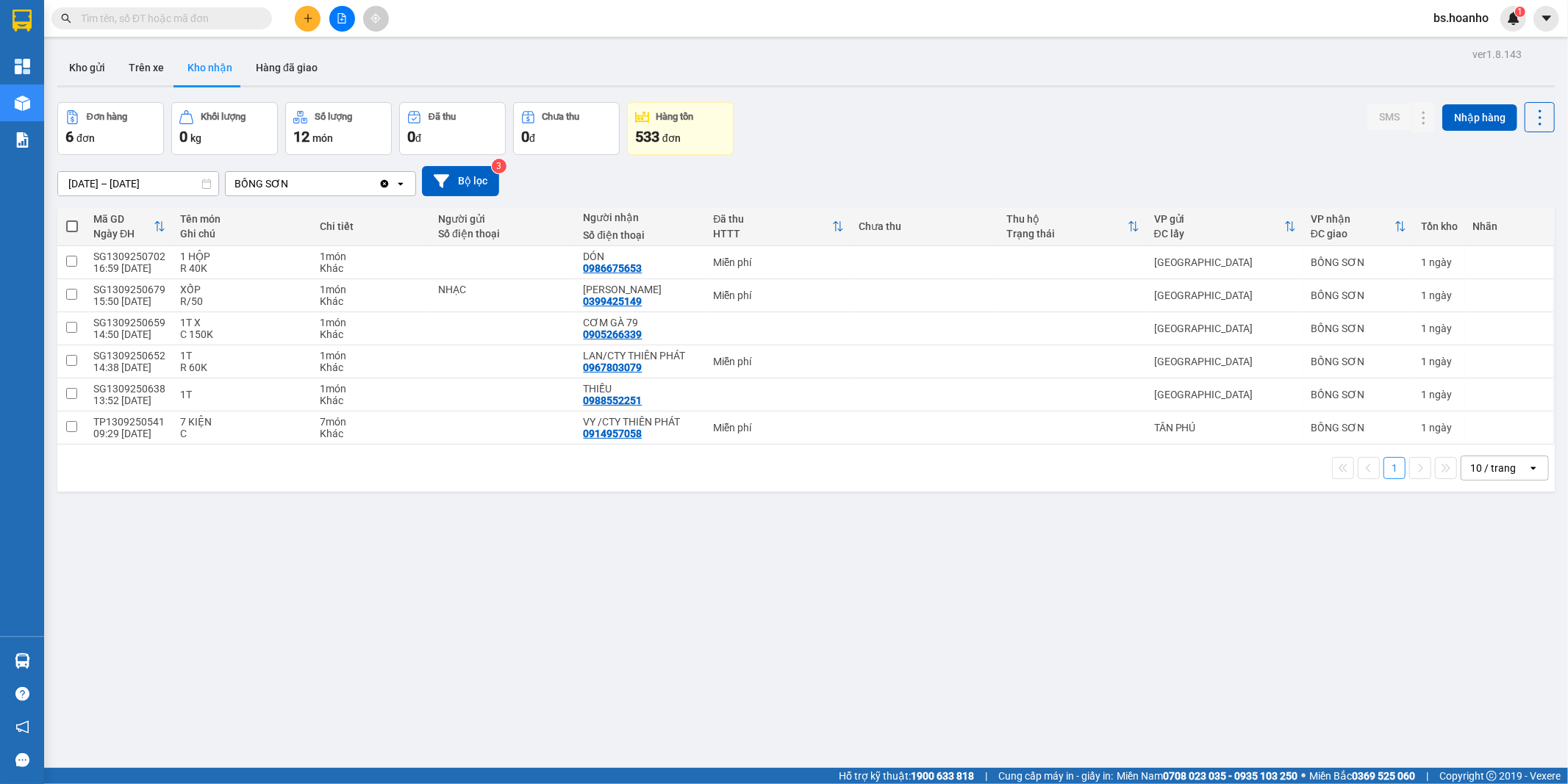
click at [303, 21] on icon "plus" at bounding box center [307, 18] width 10 height 10
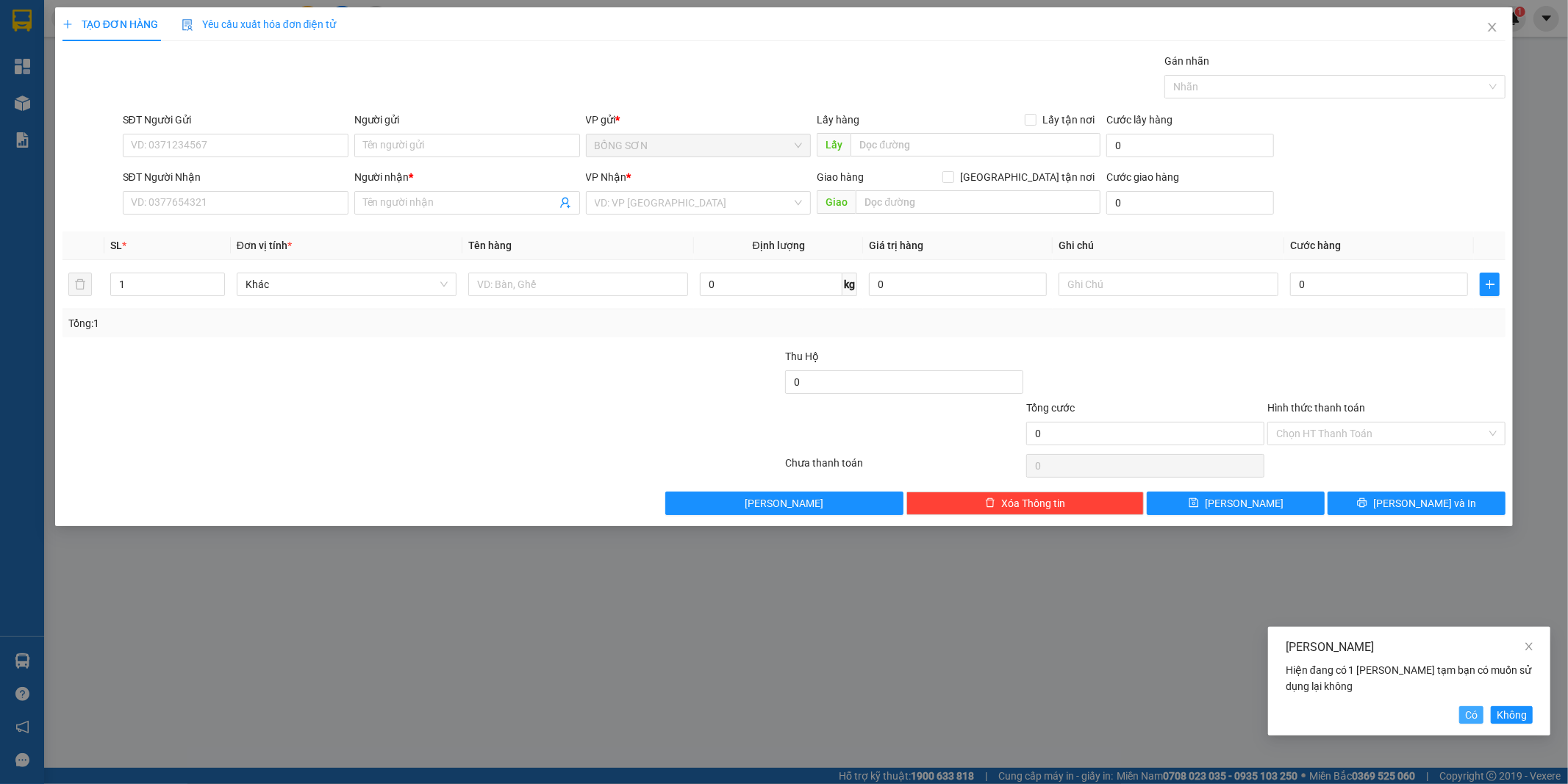
click at [1471, 717] on span "Có" at bounding box center [1471, 714] width 12 height 16
type input "0905043119"
type input "BS VINH"
type input "0972899911"
type input "VY"
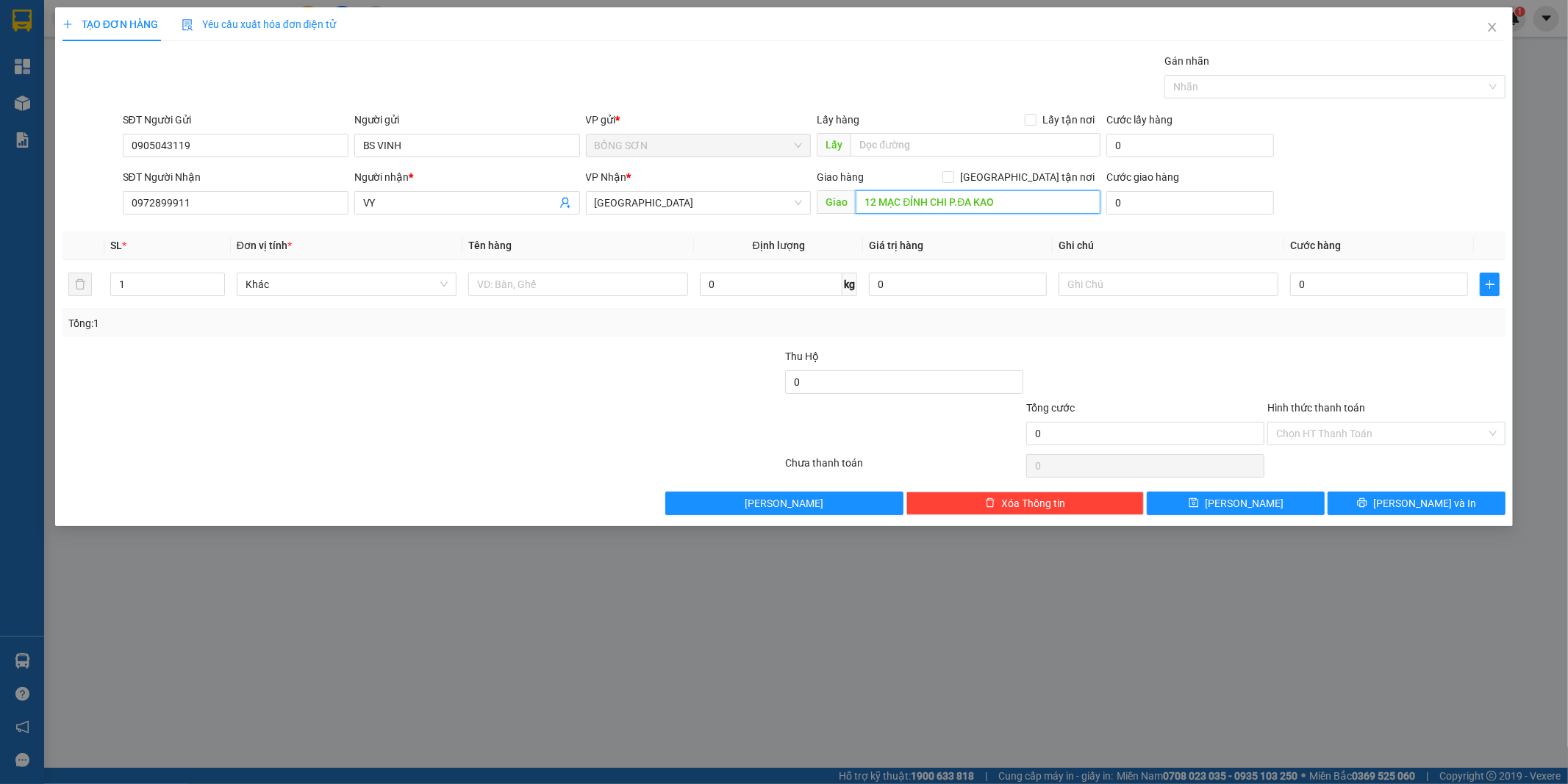
click at [1046, 197] on input "12 MẠC ĐỈNH CHI P.ĐA KAO" at bounding box center [978, 202] width 245 height 24
click at [1047, 196] on input "12 MẠC ĐỈNH CHI P.ĐA KAO" at bounding box center [978, 202] width 245 height 24
click at [1008, 196] on input "12 MẠC ĐỈNH CHI P.ĐA KAO" at bounding box center [978, 202] width 245 height 24
type input "12 MẠC ĐỈNH CHI P.ĐA KAO Q1"
click at [1131, 294] on input "text" at bounding box center [1169, 284] width 220 height 24
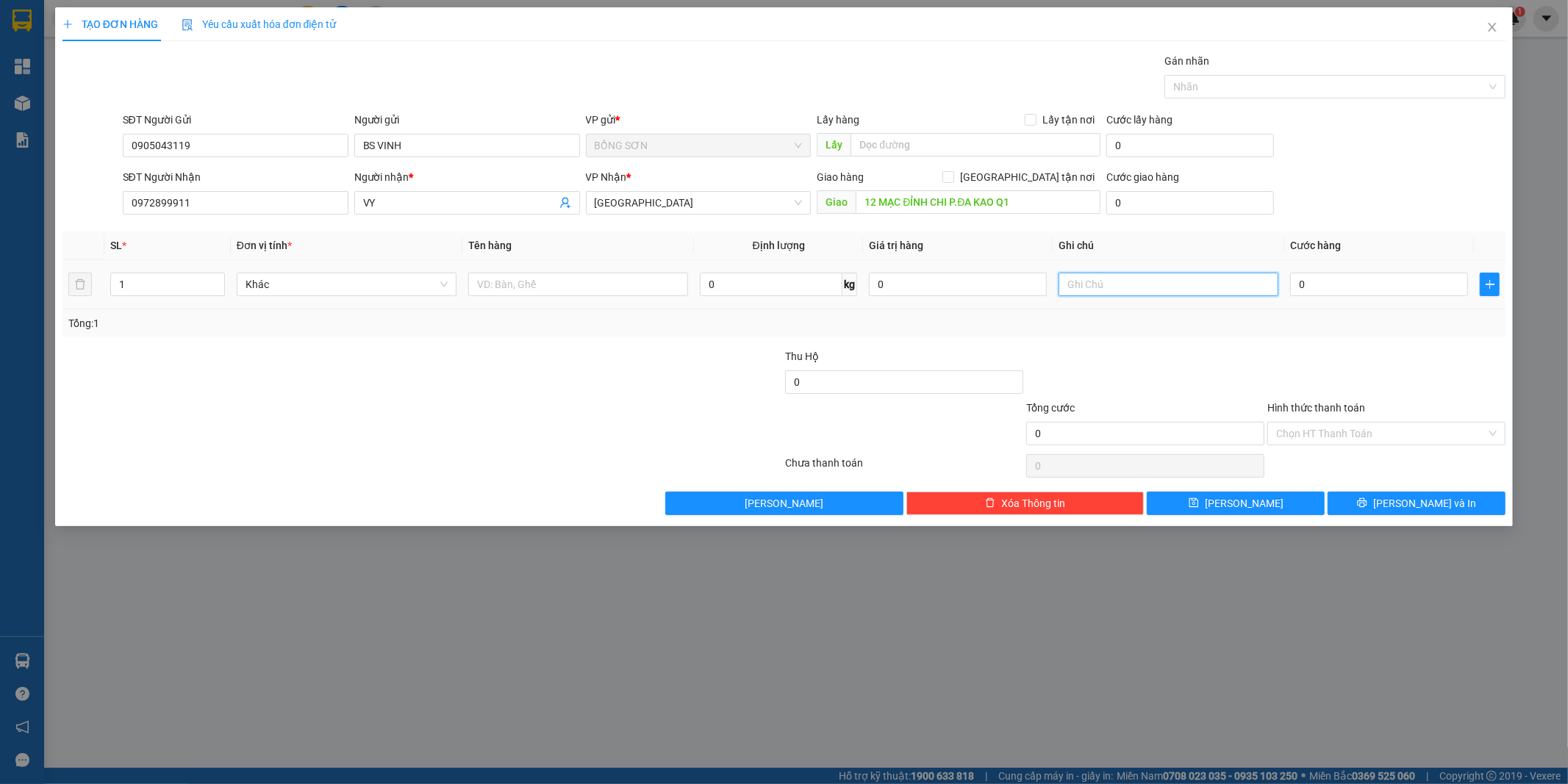
type input "="
type input "+20K"
click at [953, 180] on input "Giao tận nơi" at bounding box center [947, 176] width 10 height 10
checkbox input "true"
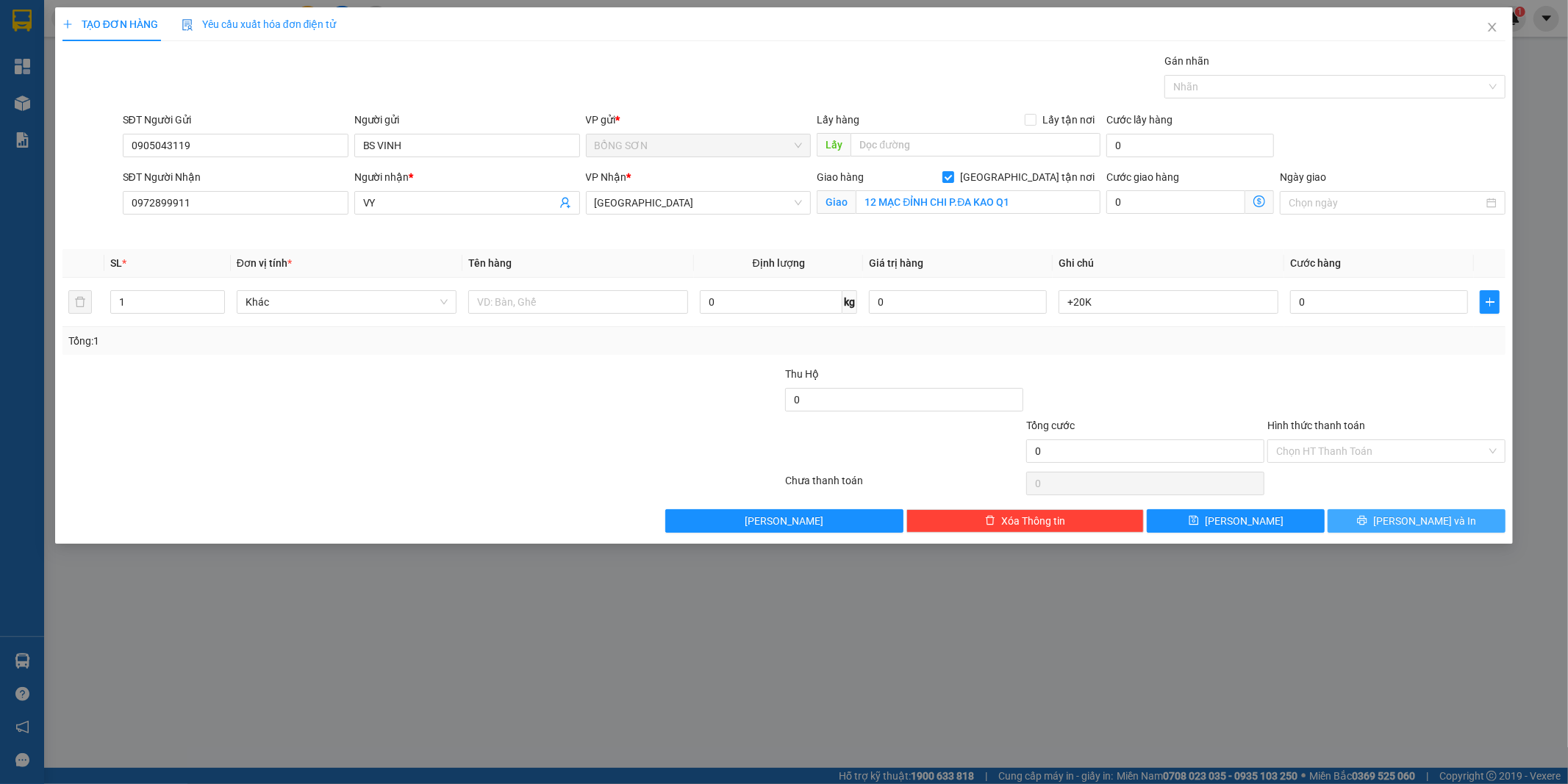
click at [1356, 521] on button "Lưu và In" at bounding box center [1417, 521] width 178 height 24
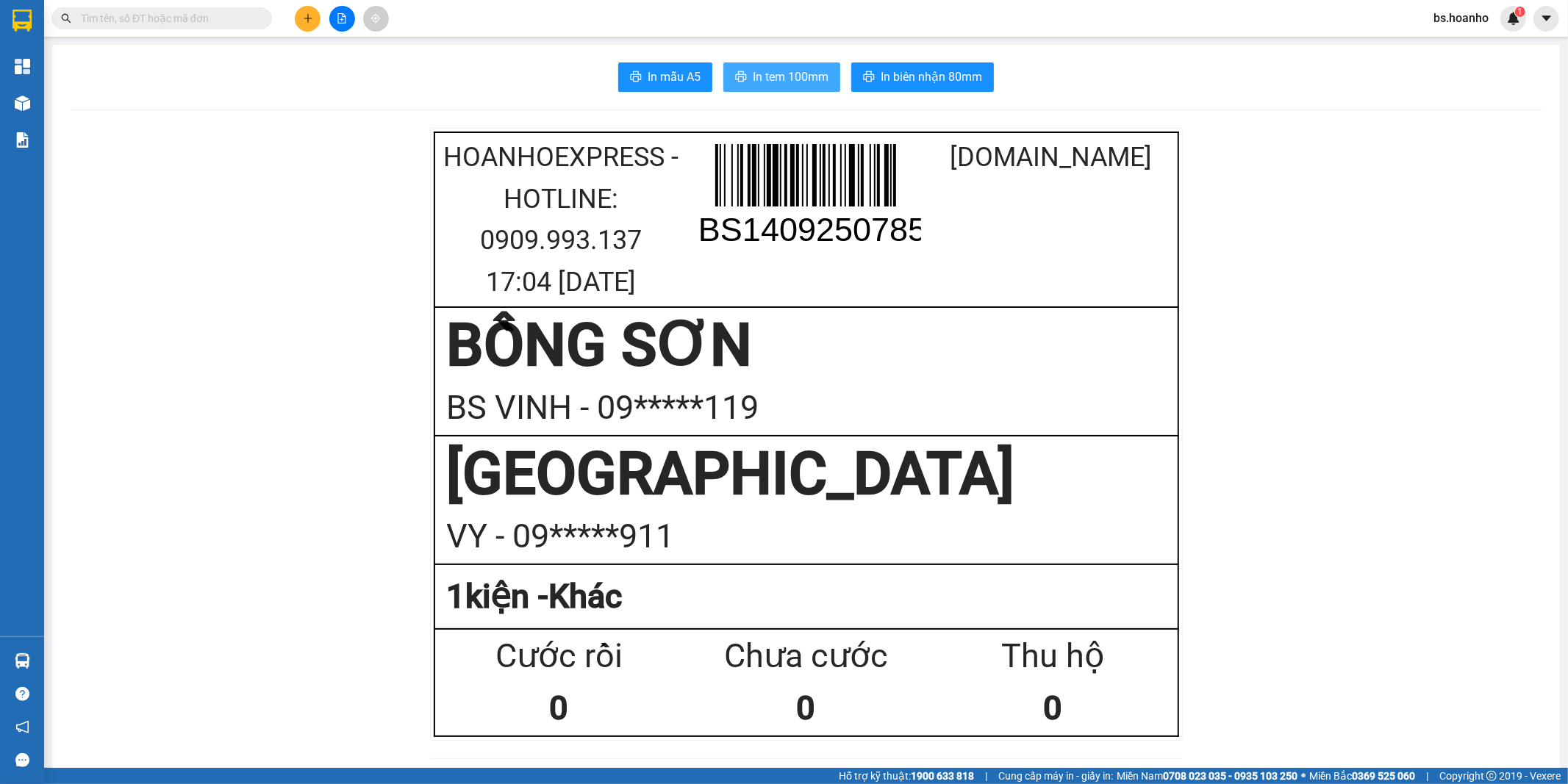
click at [753, 75] on span "In tem 100mm" at bounding box center [791, 77] width 76 height 18
